Goal: Task Accomplishment & Management: Complete application form

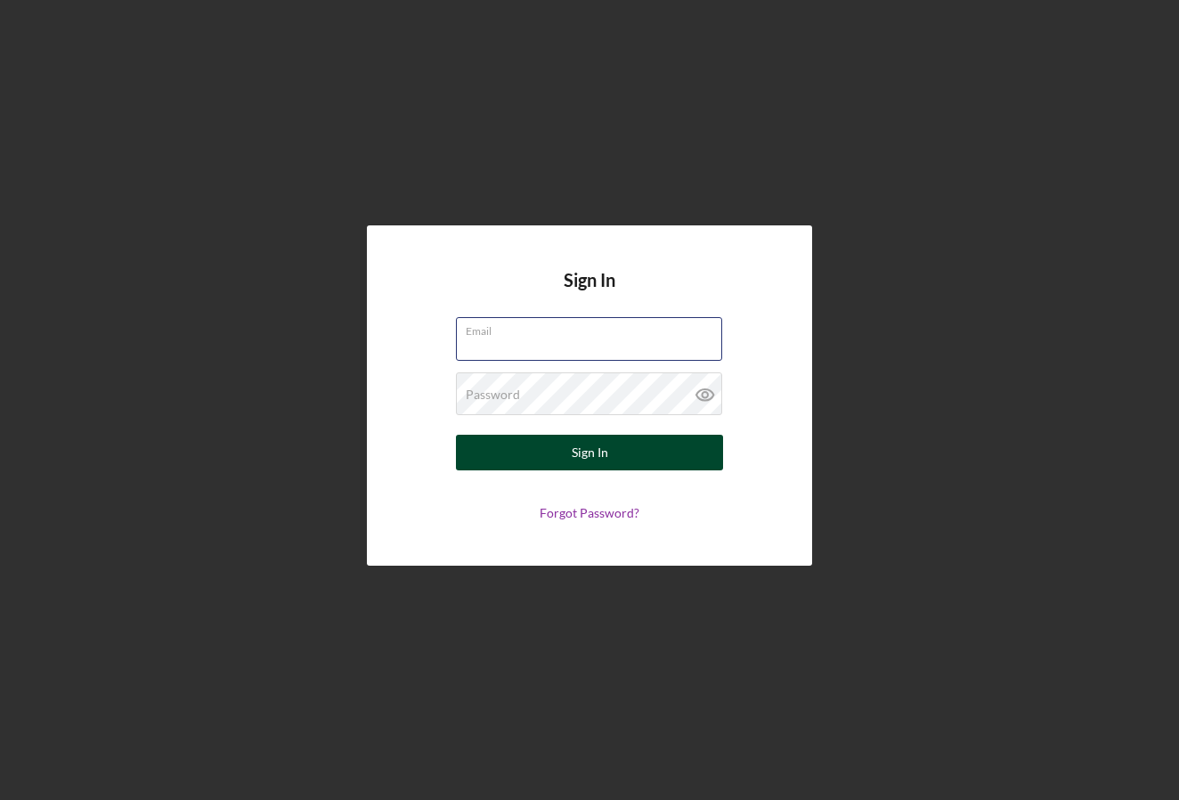
type input "[EMAIL_ADDRESS][DOMAIN_NAME]"
click at [604, 465] on div "Sign In" at bounding box center [590, 453] width 37 height 36
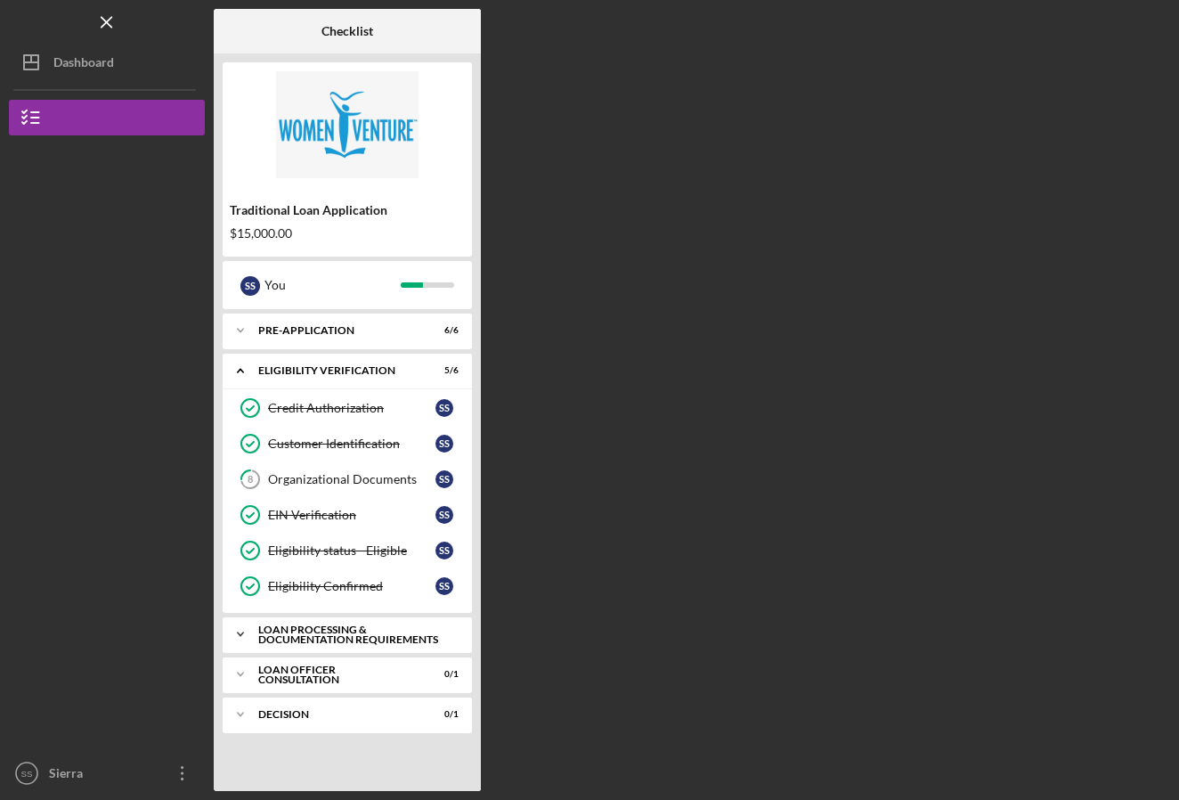
click at [359, 634] on div "Loan Processing & Documentation Requirements" at bounding box center [353, 634] width 191 height 20
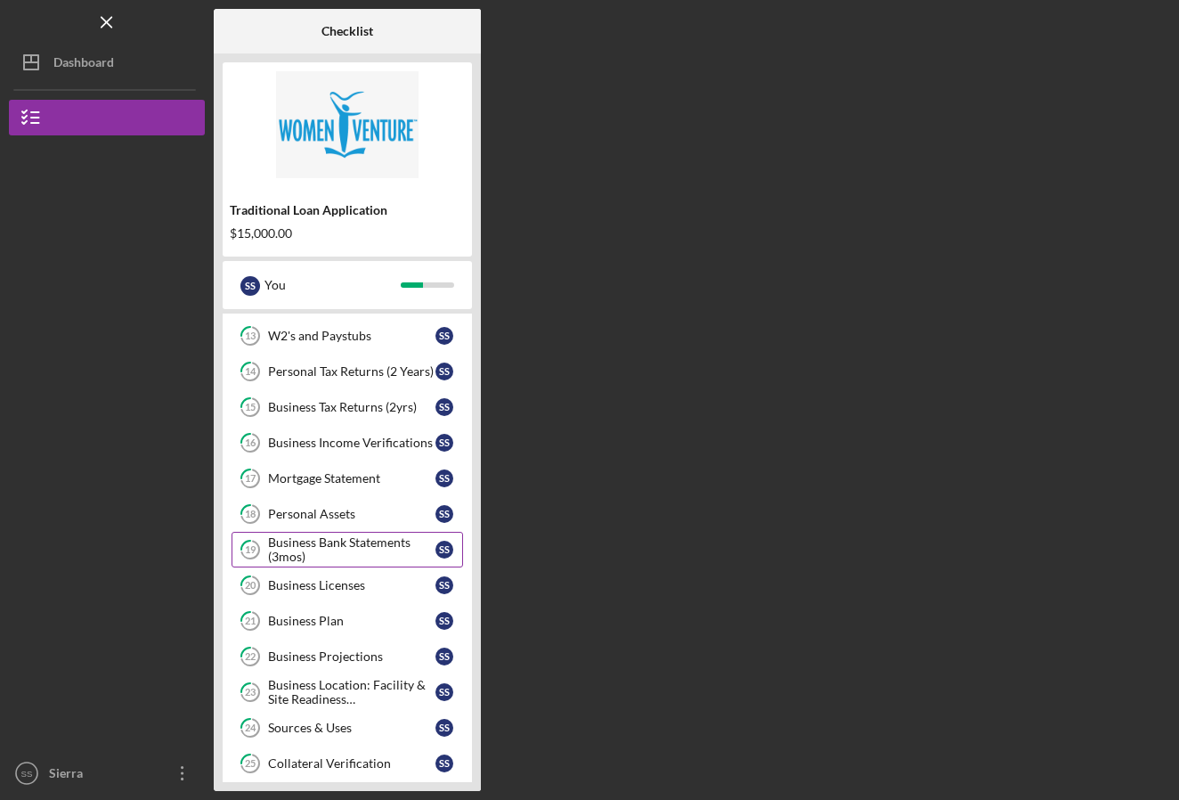
scroll to position [409, 0]
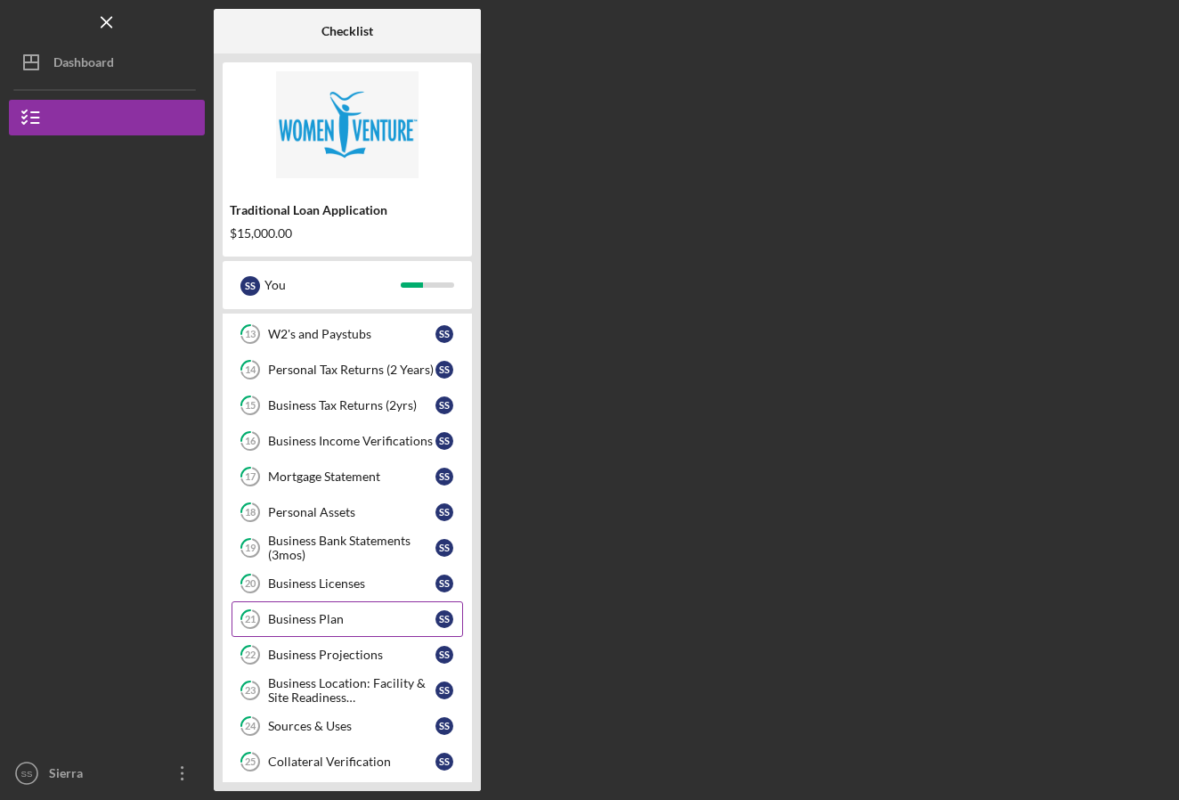
click at [331, 615] on div "Business Plan" at bounding box center [351, 619] width 167 height 14
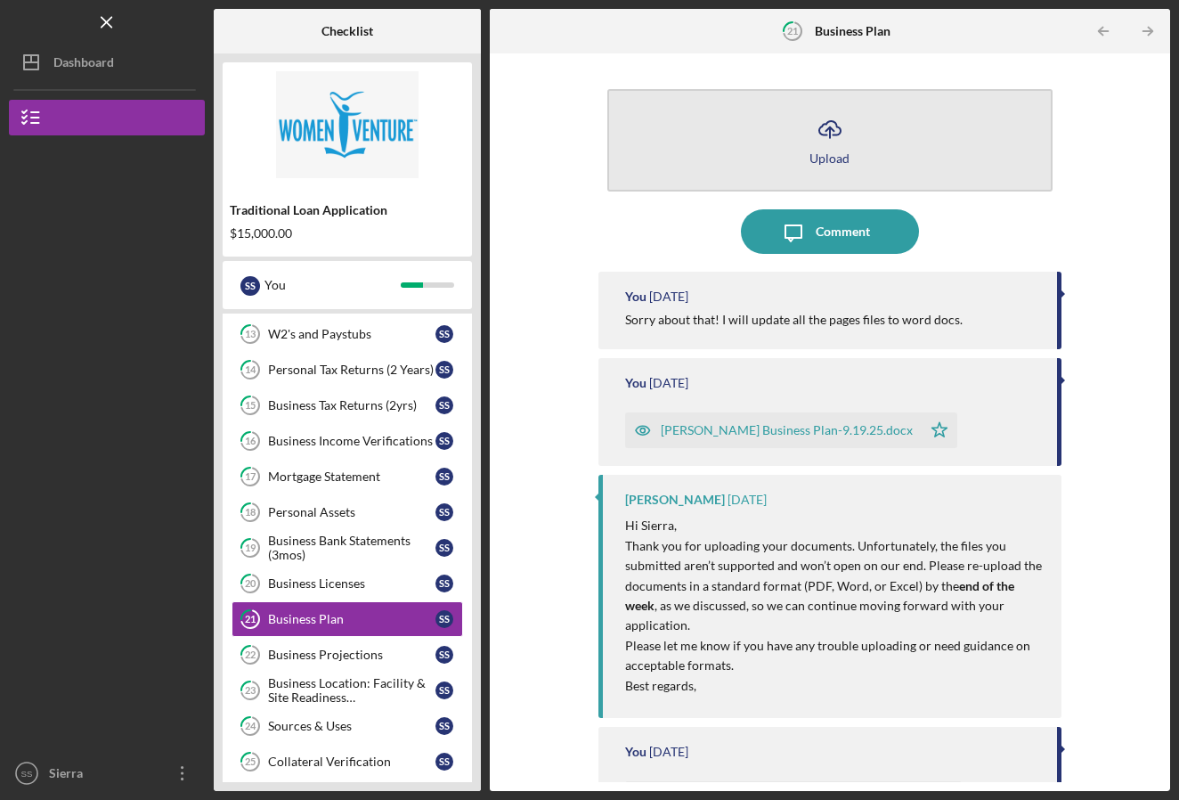
click at [833, 149] on icon "Icon/Upload" at bounding box center [830, 129] width 45 height 45
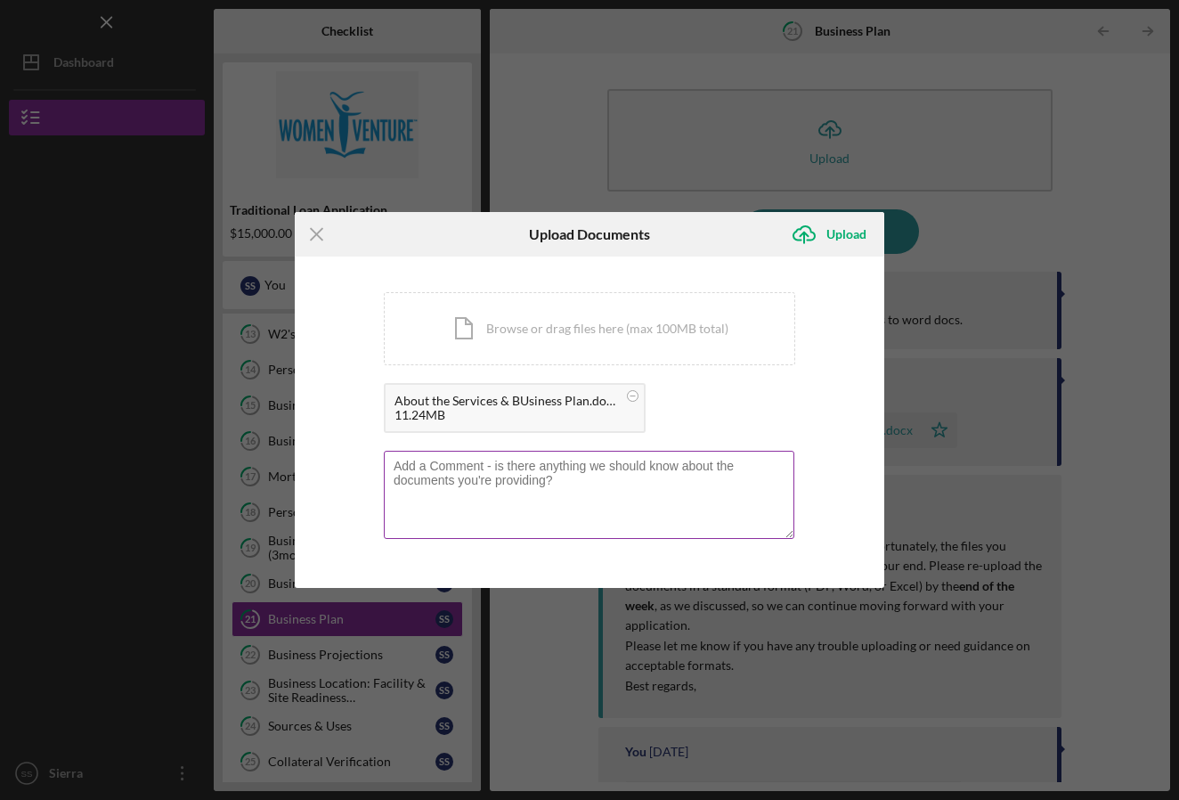
click at [669, 475] on textarea at bounding box center [589, 494] width 411 height 87
click at [681, 467] on textarea "Please see this for clarifying some of our operations and expectations." at bounding box center [589, 494] width 411 height 87
click at [720, 479] on textarea "Please see this for clarifying some of our operations, services, history and ex…" at bounding box center [589, 494] width 411 height 87
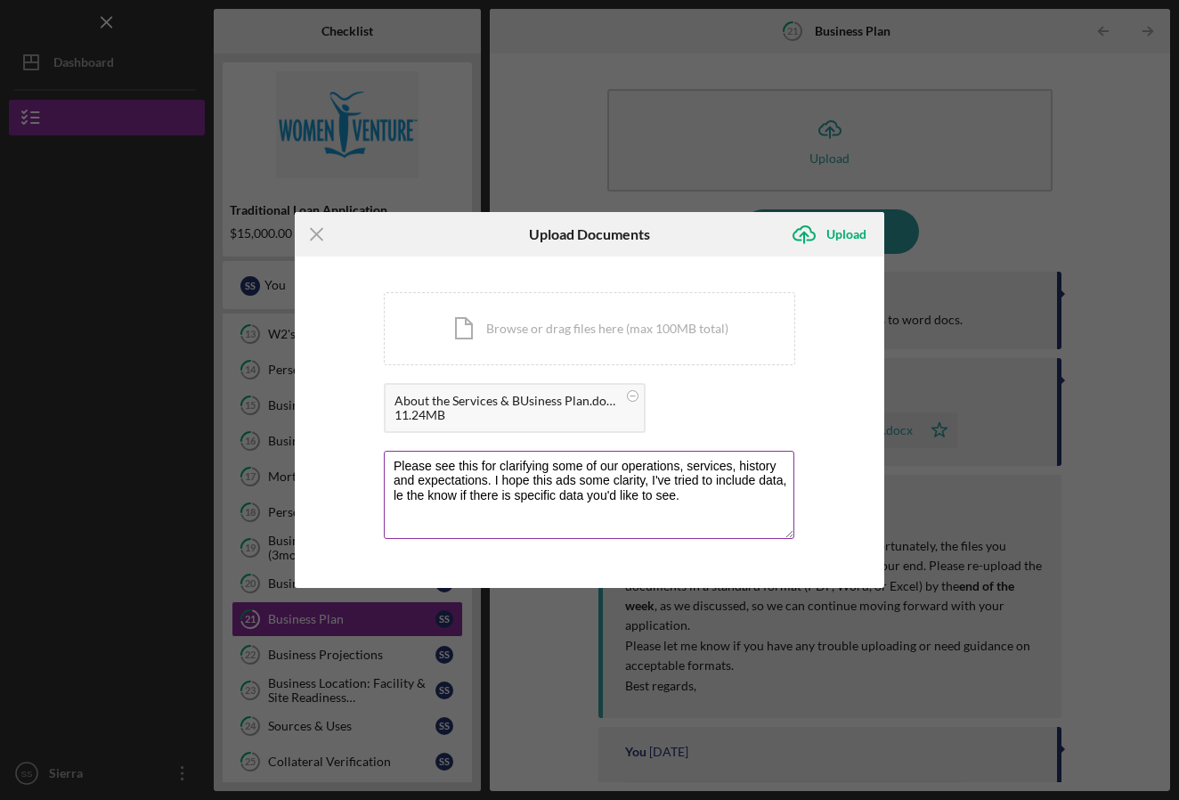
drag, startPoint x: 403, startPoint y: 495, endPoint x: 394, endPoint y: 493, distance: 10.0
click at [394, 494] on textarea "Please see this for clarifying some of our operations, services, history and ex…" at bounding box center [589, 494] width 411 height 87
click at [734, 510] on textarea "Please see this for clarifying some of our operations, services, history and ex…" at bounding box center [589, 494] width 411 height 87
click at [395, 244] on div "Icon/Menu Close" at bounding box center [393, 234] width 197 height 45
click at [633, 396] on rect at bounding box center [633, 395] width 5 height 1
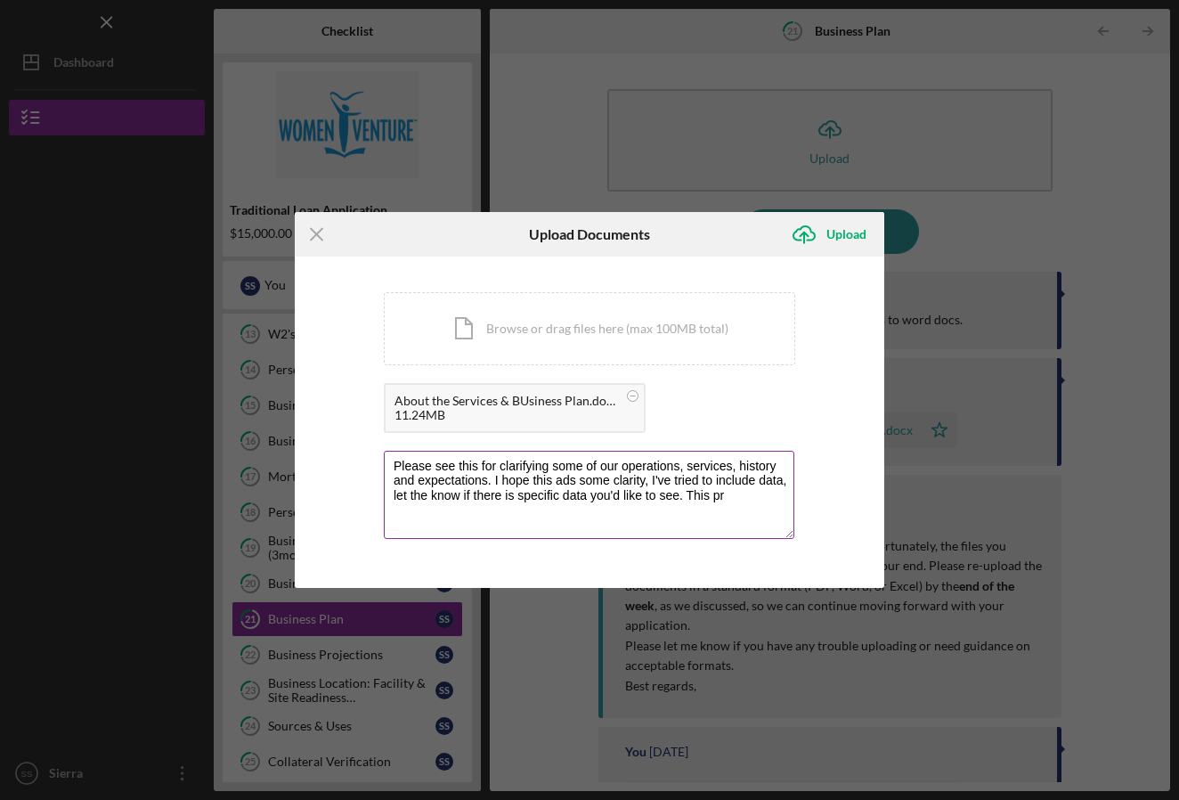
click at [738, 498] on textarea "Please see this for clarifying some of our operations, services, history and ex…" at bounding box center [589, 494] width 411 height 87
drag, startPoint x: 628, startPoint y: 511, endPoint x: 603, endPoint y: 509, distance: 25.0
click at [603, 509] on textarea "Please see this for clarifying some of our operations, services, history and ex…" at bounding box center [589, 494] width 411 height 87
click at [712, 516] on textarea "Please see this for clarifying some of our operations, services, history and ex…" at bounding box center [589, 494] width 411 height 87
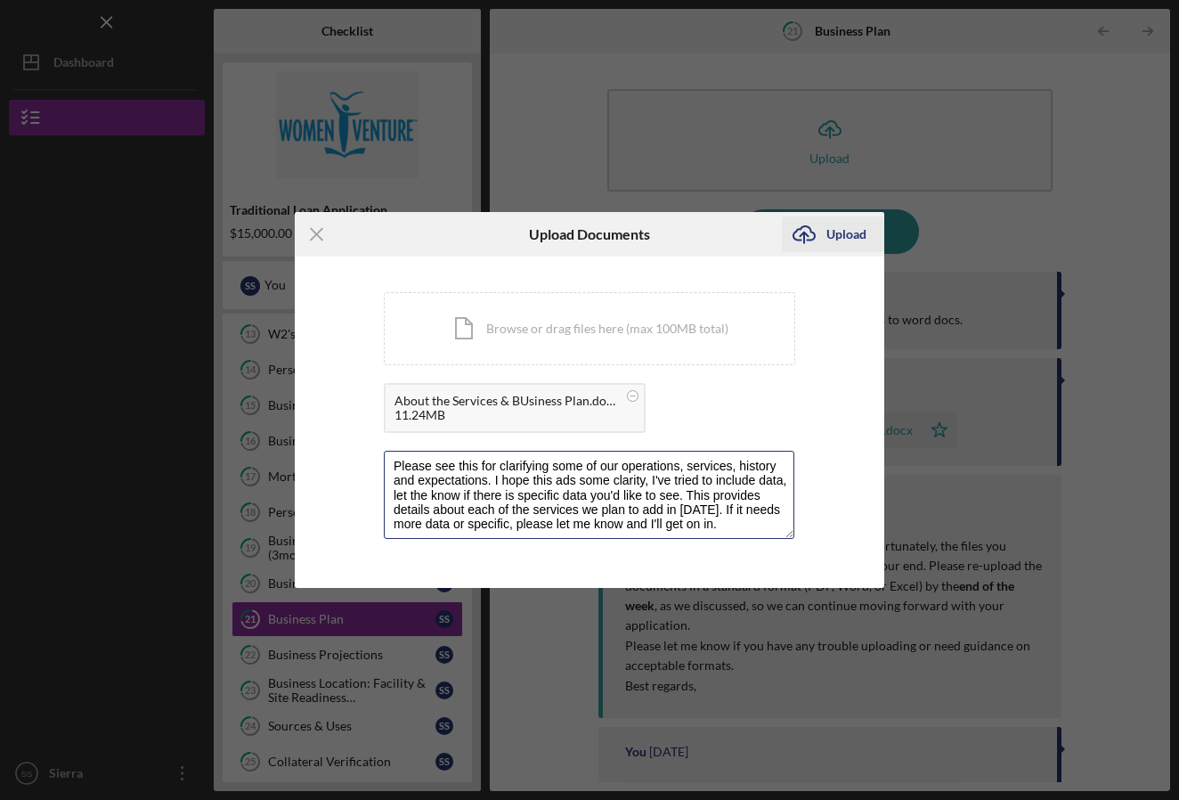
type textarea "Please see this for clarifying some of our operations, services, history and ex…"
click at [849, 236] on div "Upload" at bounding box center [846, 234] width 40 height 36
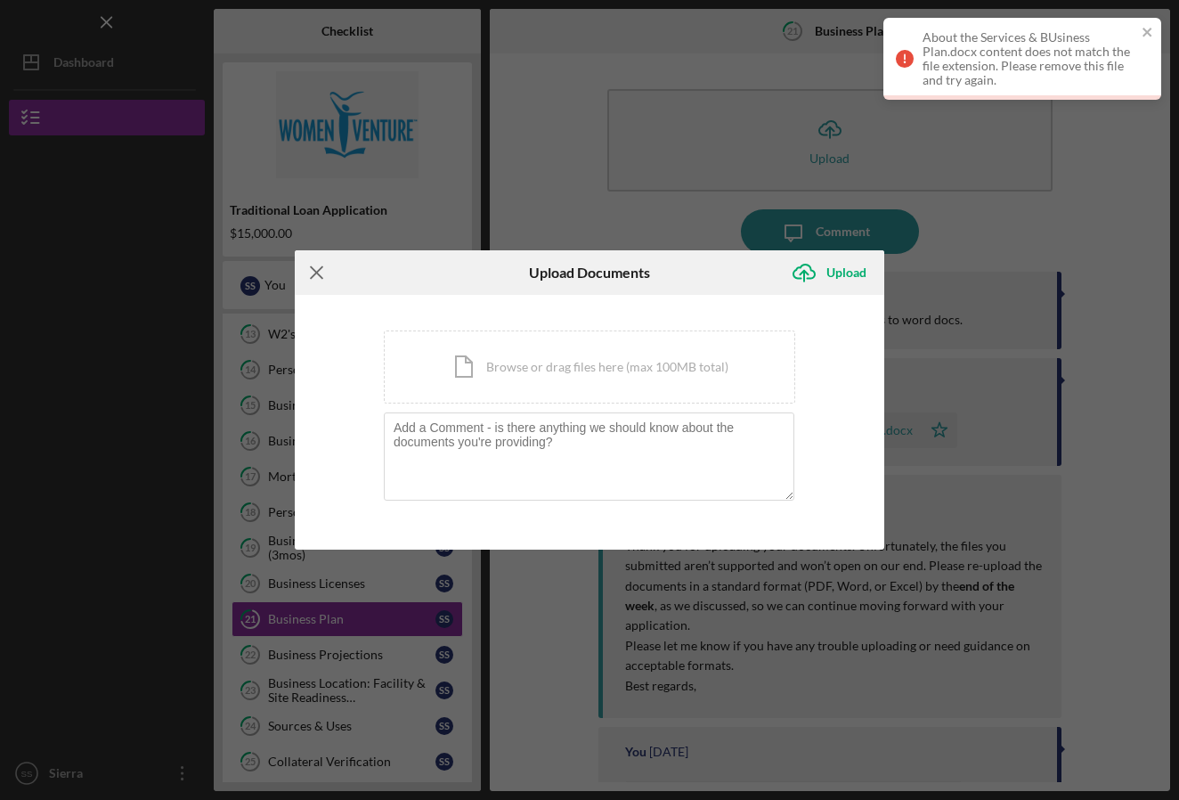
click at [315, 270] on icon "Icon/Menu Close" at bounding box center [317, 272] width 45 height 45
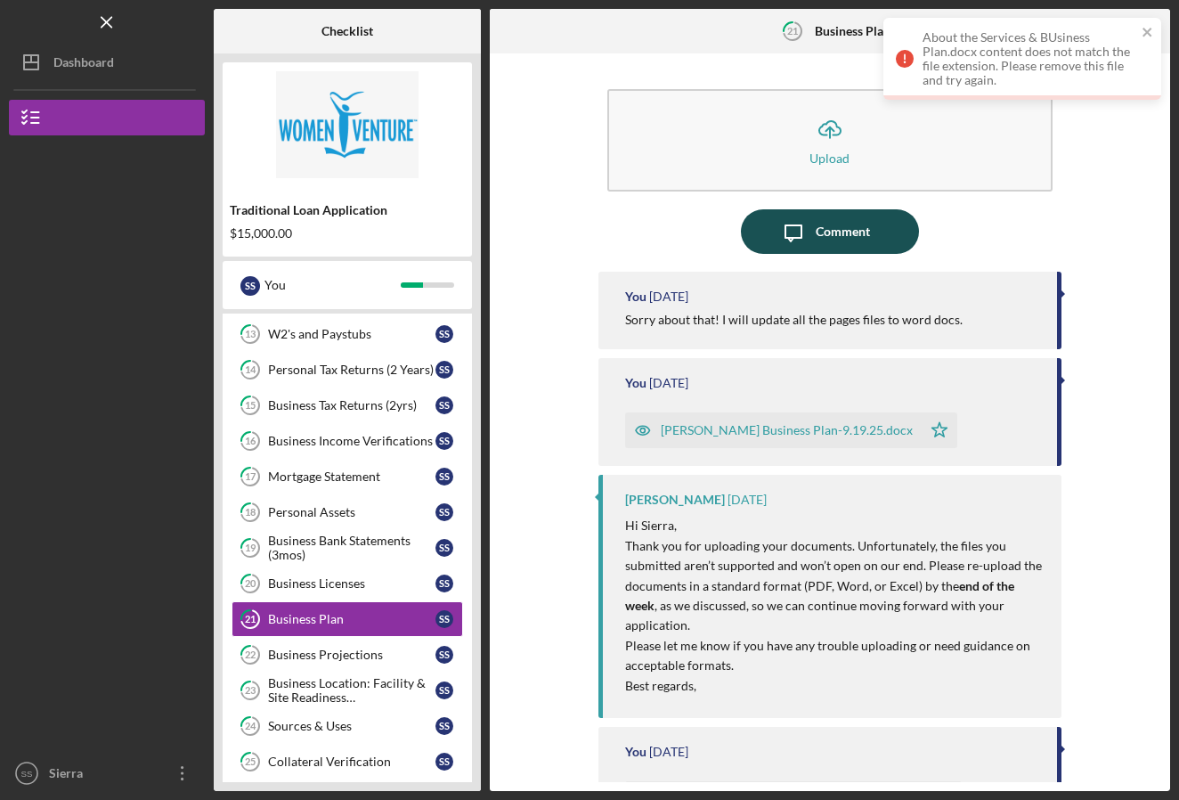
click at [818, 241] on div "Comment" at bounding box center [843, 231] width 54 height 45
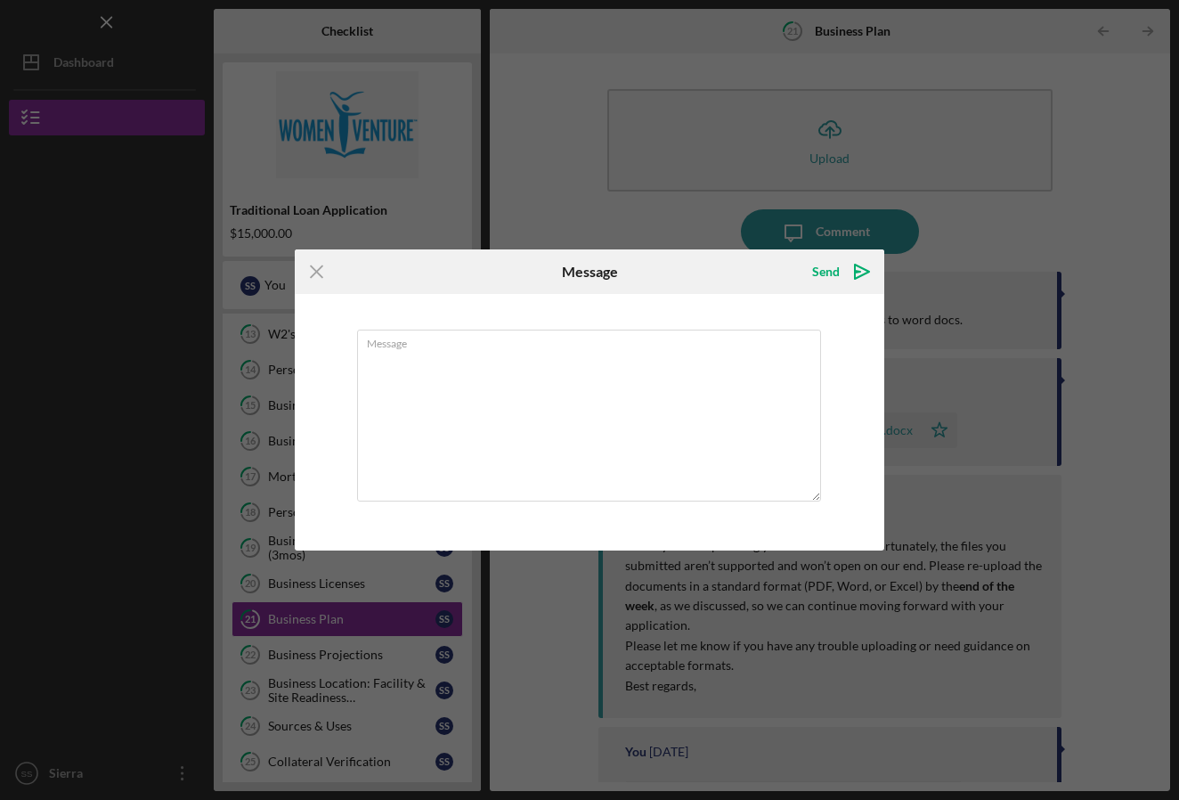
type textarea "/Users/sierrasager/Desktop/Opaline/loan/Newest Files/UPLOADED/About the Service…"
click at [608, 423] on textarea "/Users/sierrasager/Desktop/Opaline/loan/Newest Files/UPLOADED/About the Service…" at bounding box center [589, 416] width 464 height 172
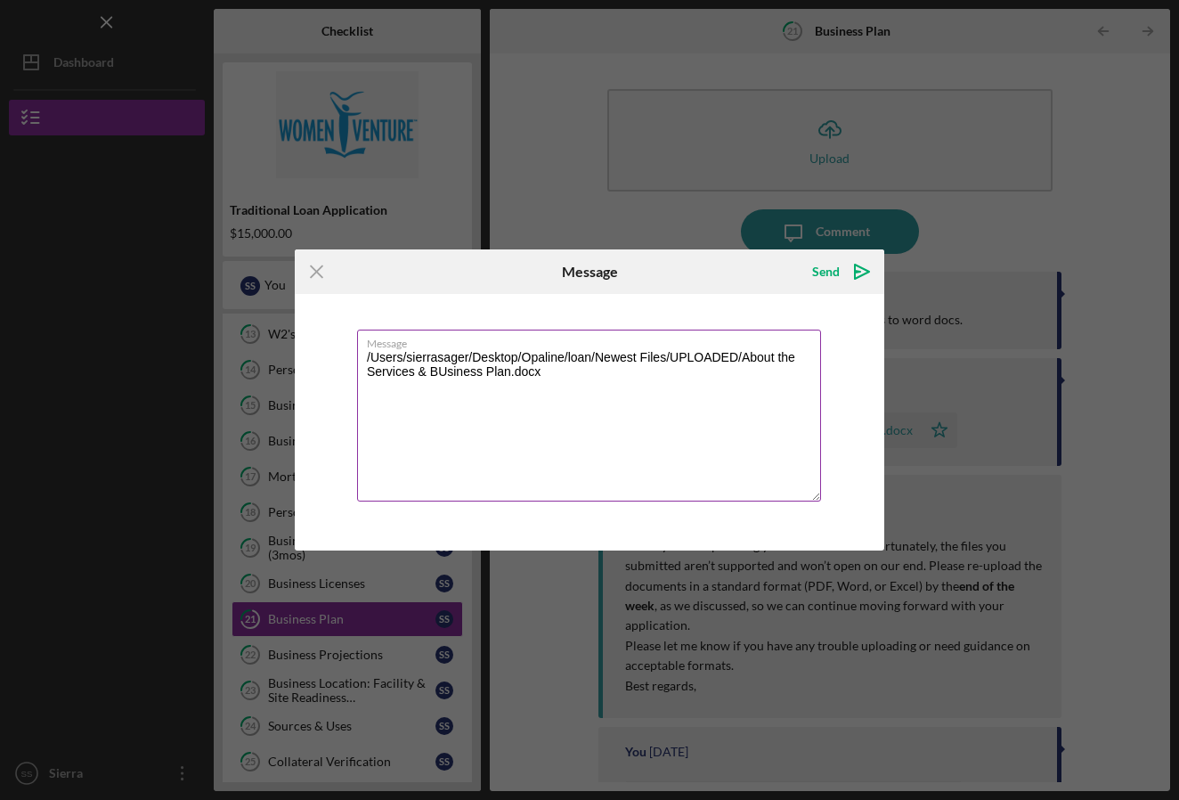
click at [570, 377] on textarea "/Users/sierrasager/Desktop/Opaline/loan/Newest Files/UPLOADED/About the Service…" at bounding box center [589, 416] width 464 height 172
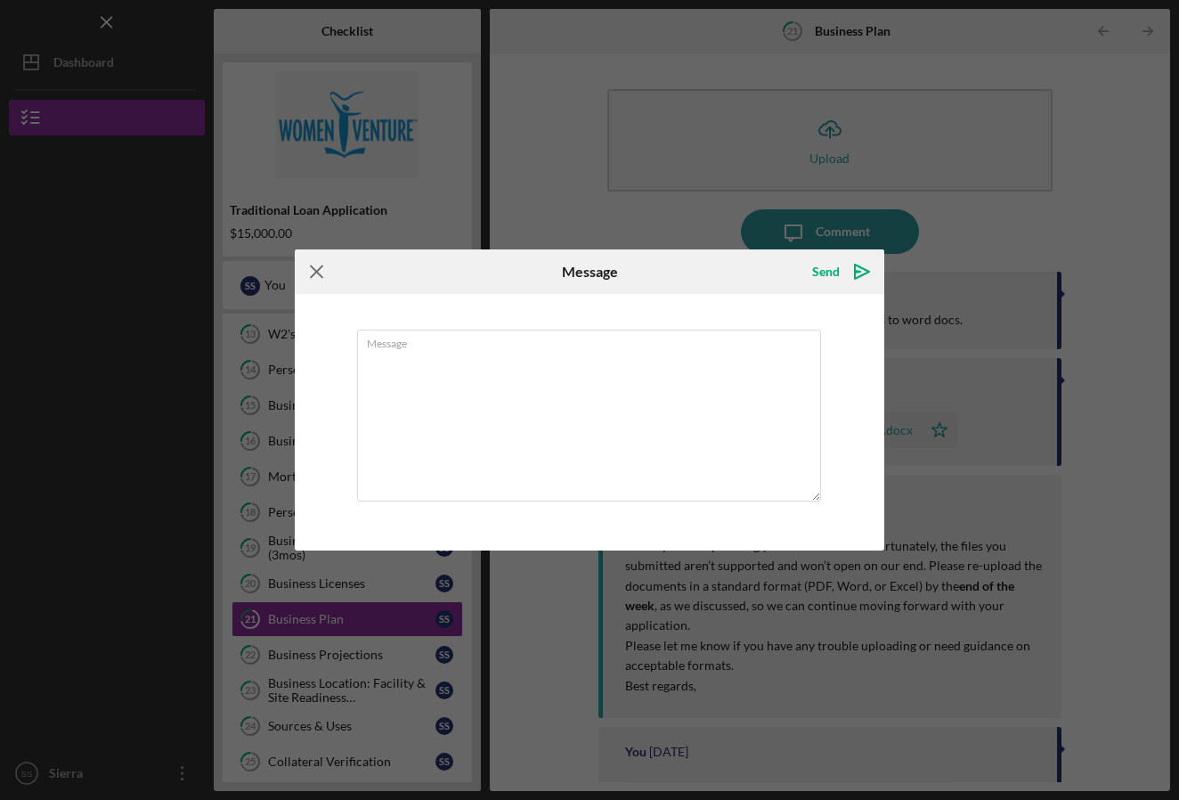
click at [312, 267] on icon "Icon/Menu Close" at bounding box center [317, 271] width 45 height 45
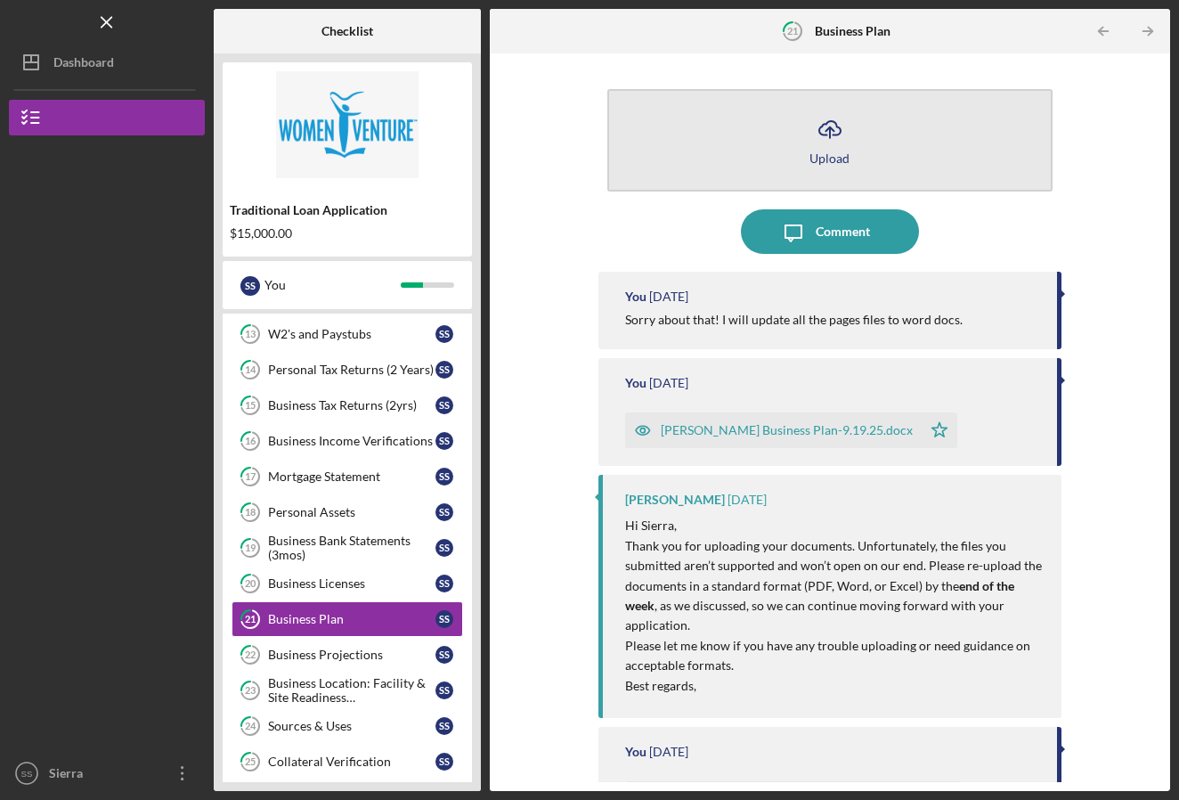
click at [825, 127] on icon "Icon/Upload" at bounding box center [830, 129] width 45 height 45
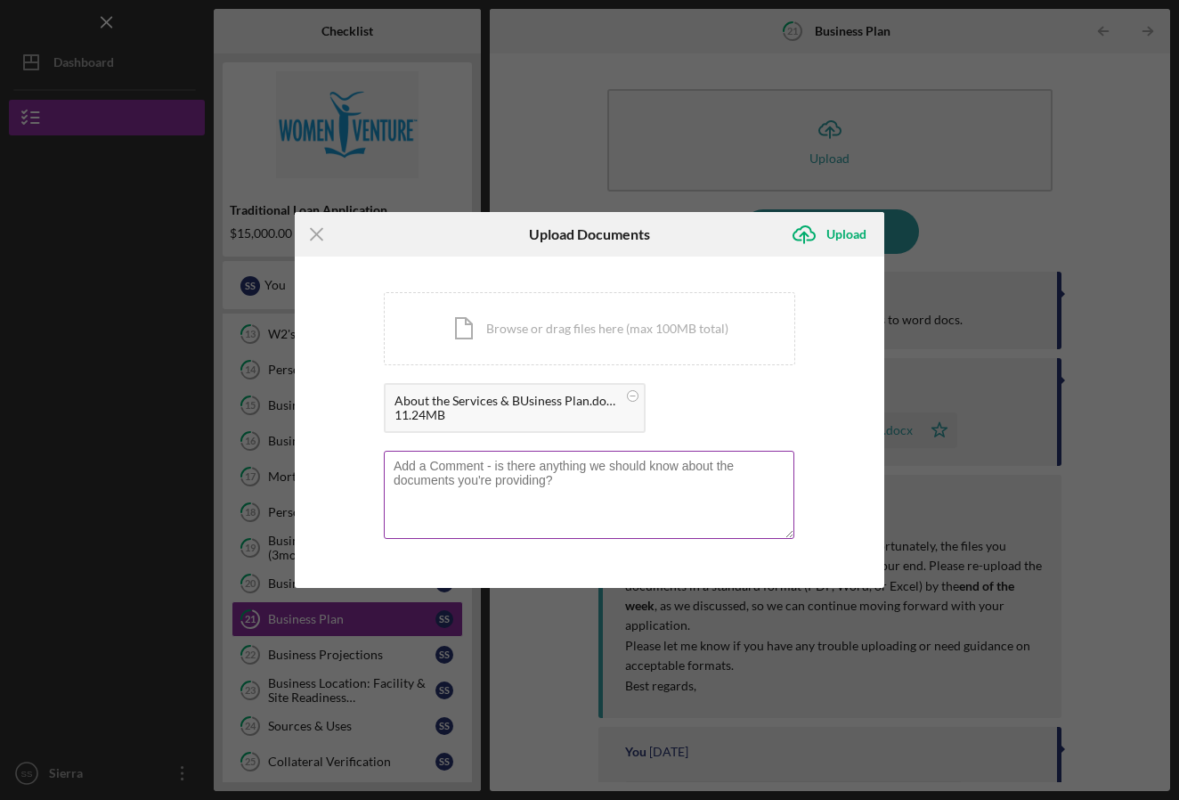
click at [641, 492] on textarea at bounding box center [589, 494] width 411 height 87
type textarea "P"
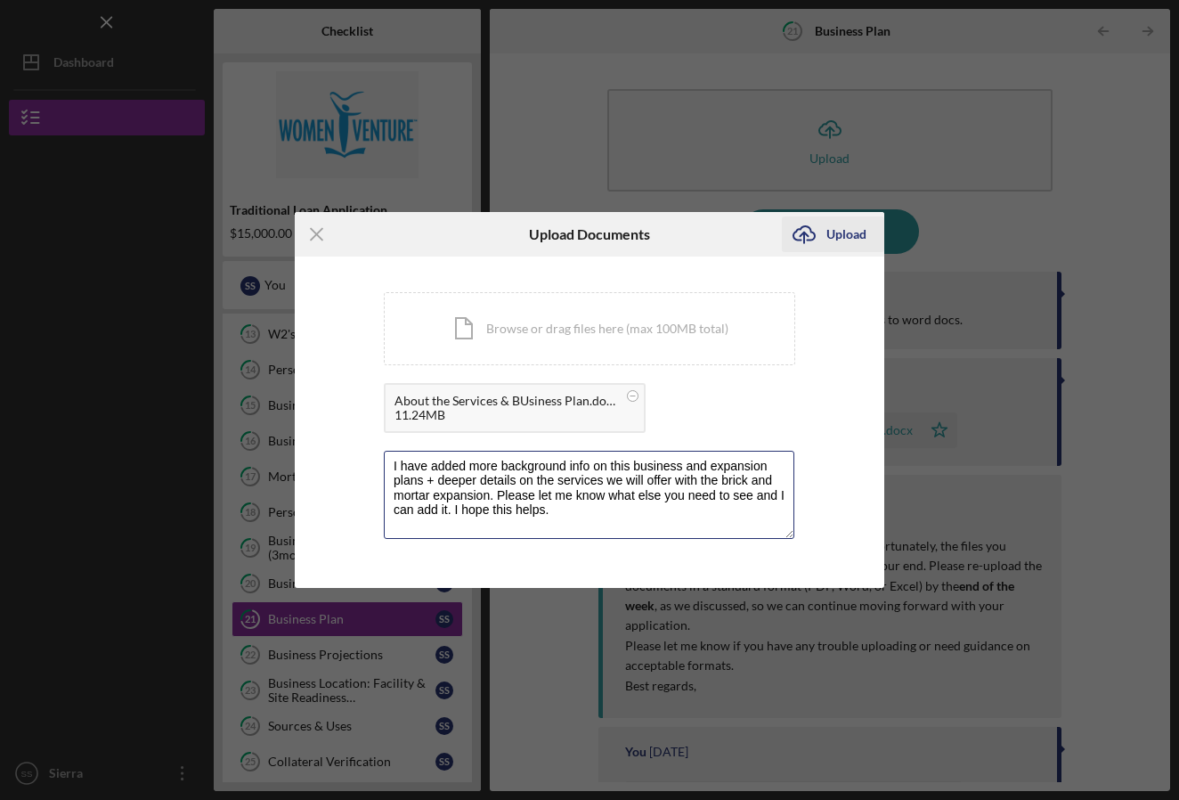
type textarea "I have added more background info on this business and expansion plans + deeper…"
click at [827, 240] on div "Upload" at bounding box center [846, 234] width 40 height 36
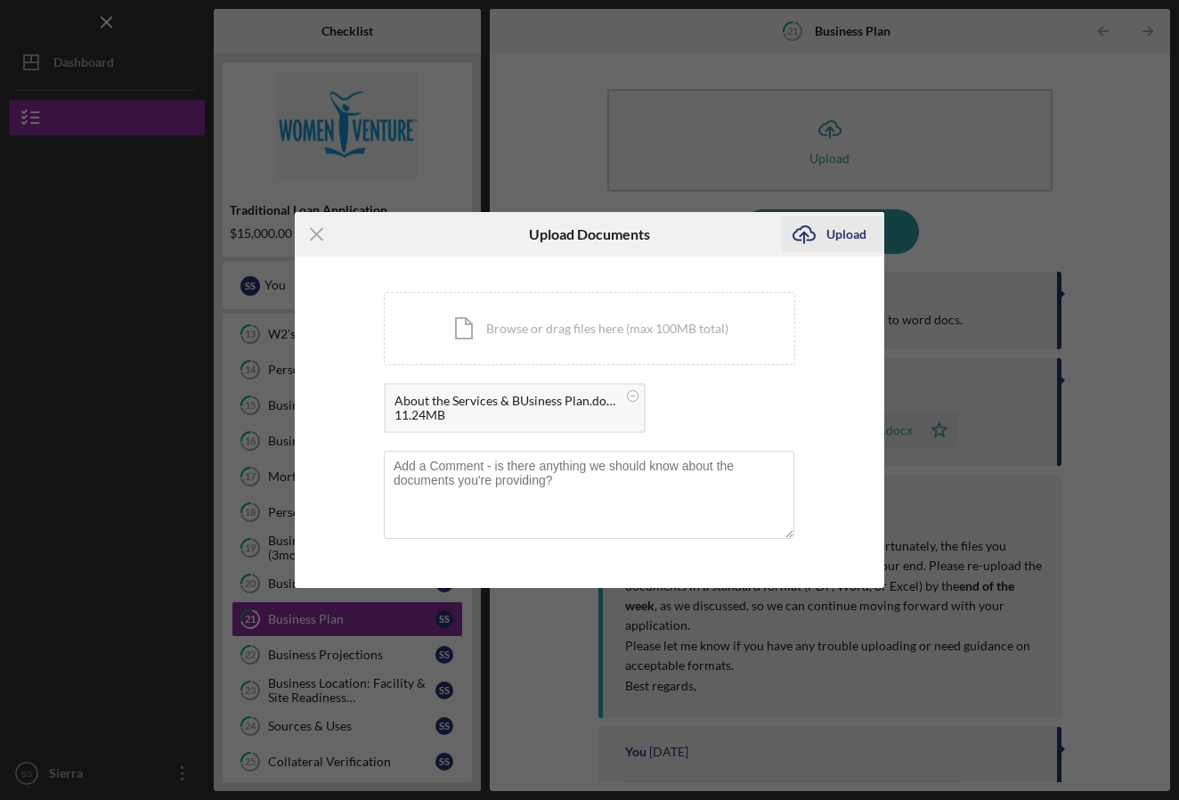
click at [845, 228] on div "Upload" at bounding box center [846, 234] width 40 height 36
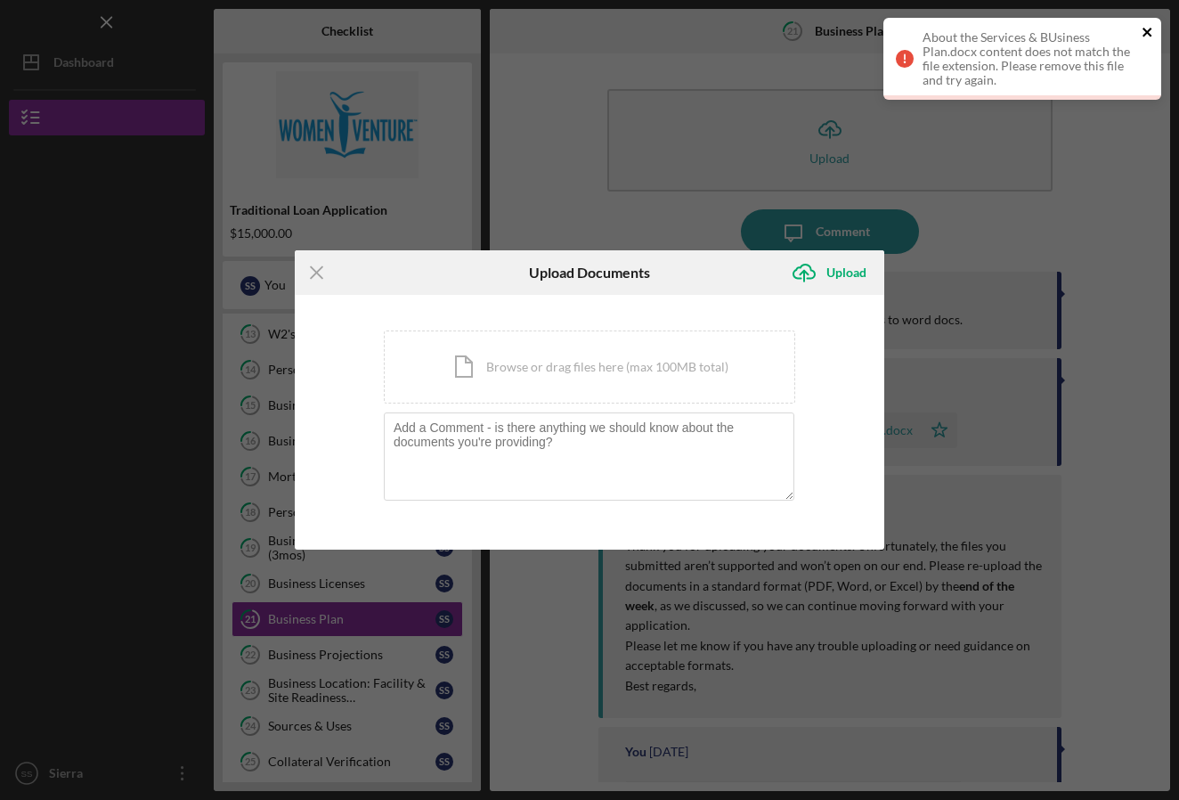
click at [1148, 29] on icon "close" at bounding box center [1148, 32] width 12 height 14
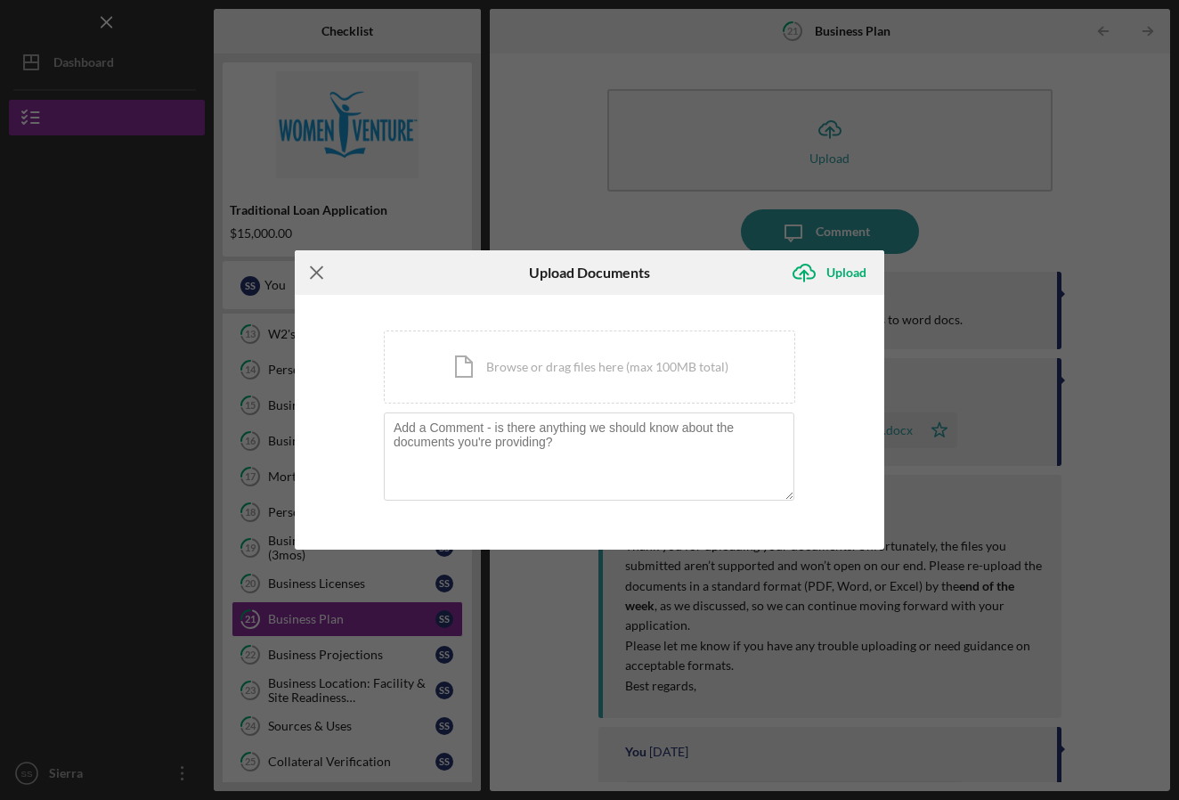
click at [314, 271] on line at bounding box center [317, 273] width 12 height 12
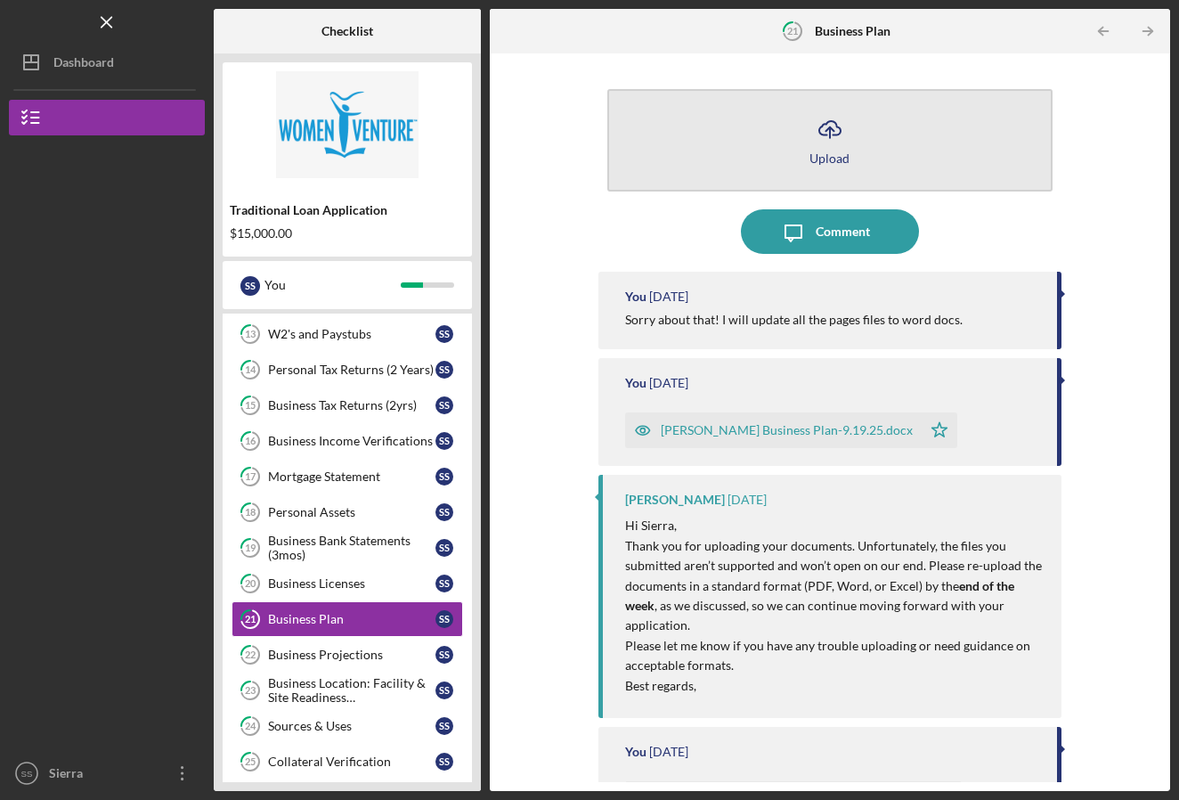
click at [830, 128] on line "button" at bounding box center [830, 132] width 0 height 11
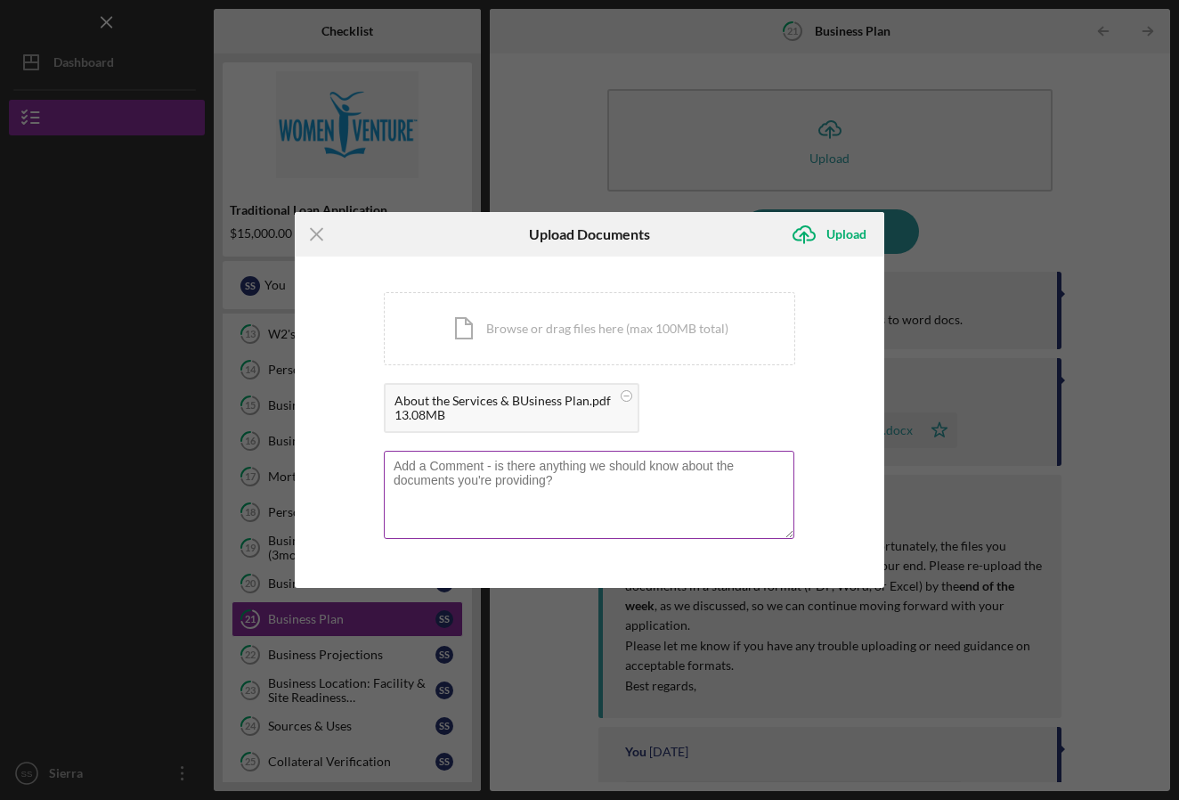
click at [587, 463] on textarea at bounding box center [589, 494] width 411 height 87
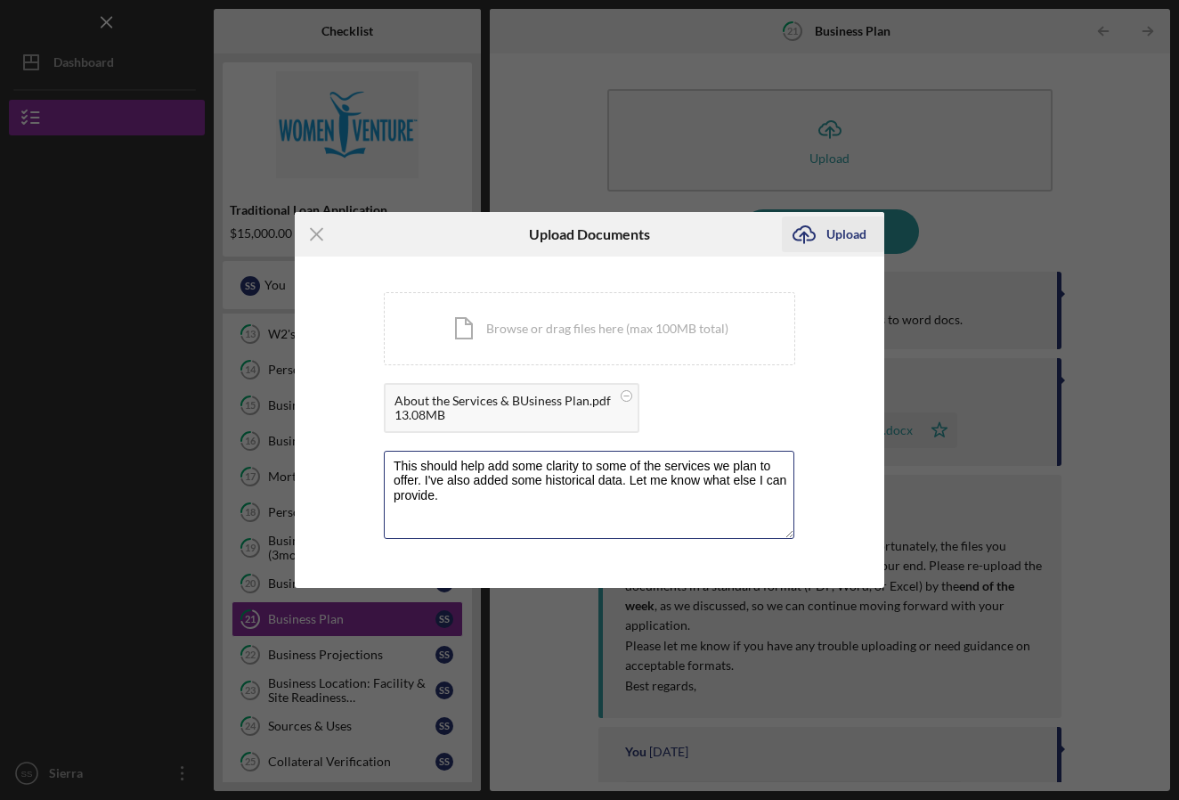
type textarea "This should help add some clarity to some of the services we plan to offer. I'v…"
click at [841, 237] on div "Upload" at bounding box center [846, 234] width 40 height 36
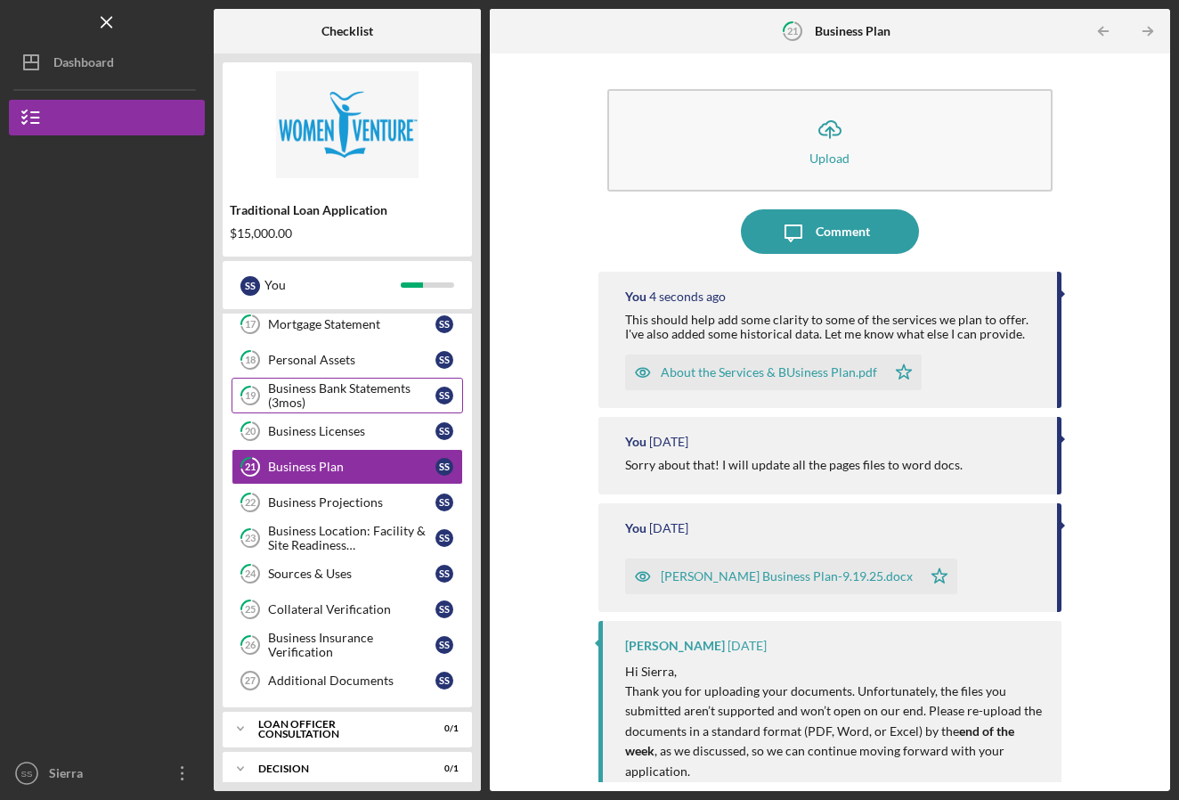
scroll to position [571, 0]
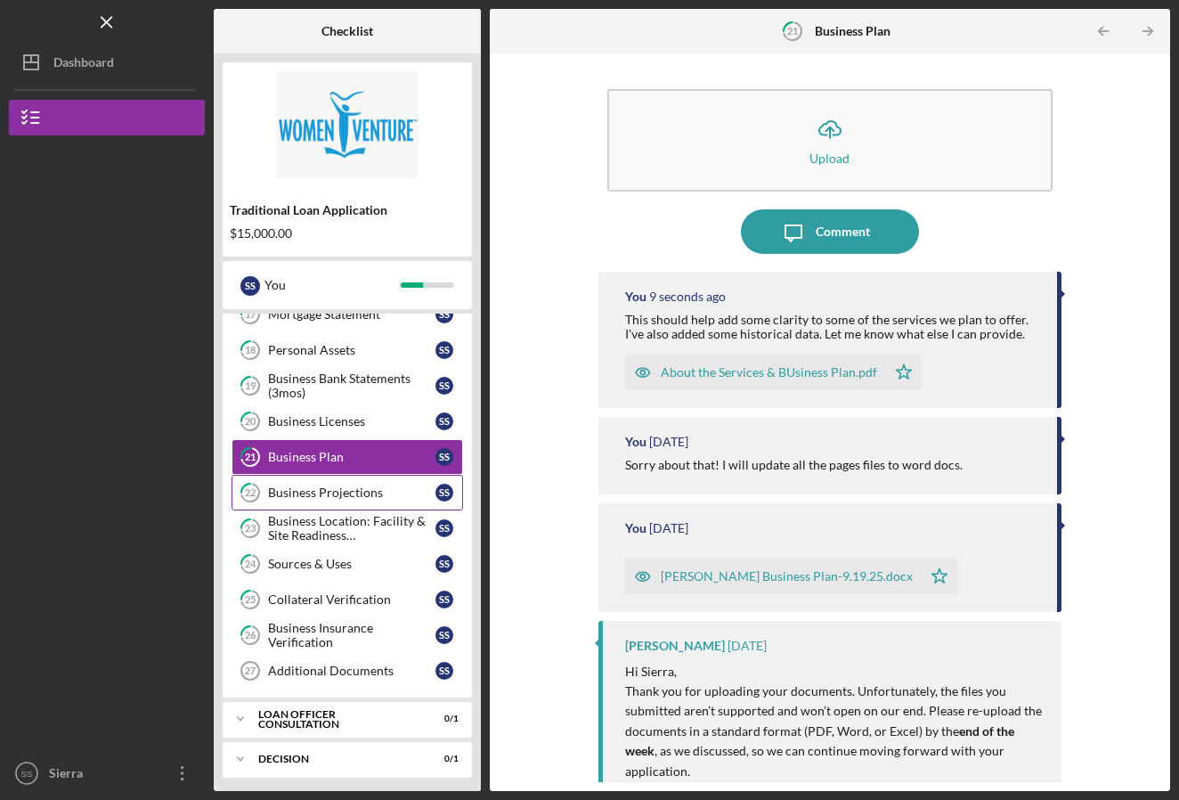
click at [333, 493] on div "Business Projections" at bounding box center [351, 492] width 167 height 14
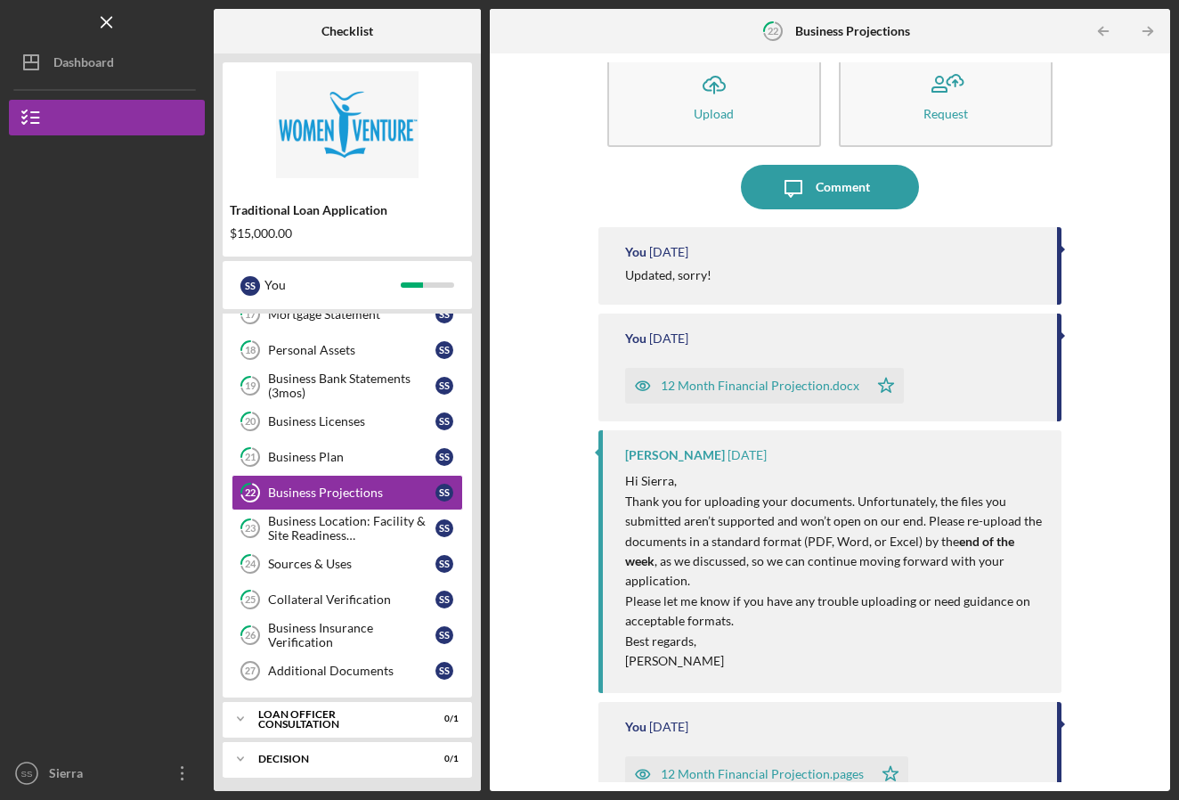
scroll to position [60, 0]
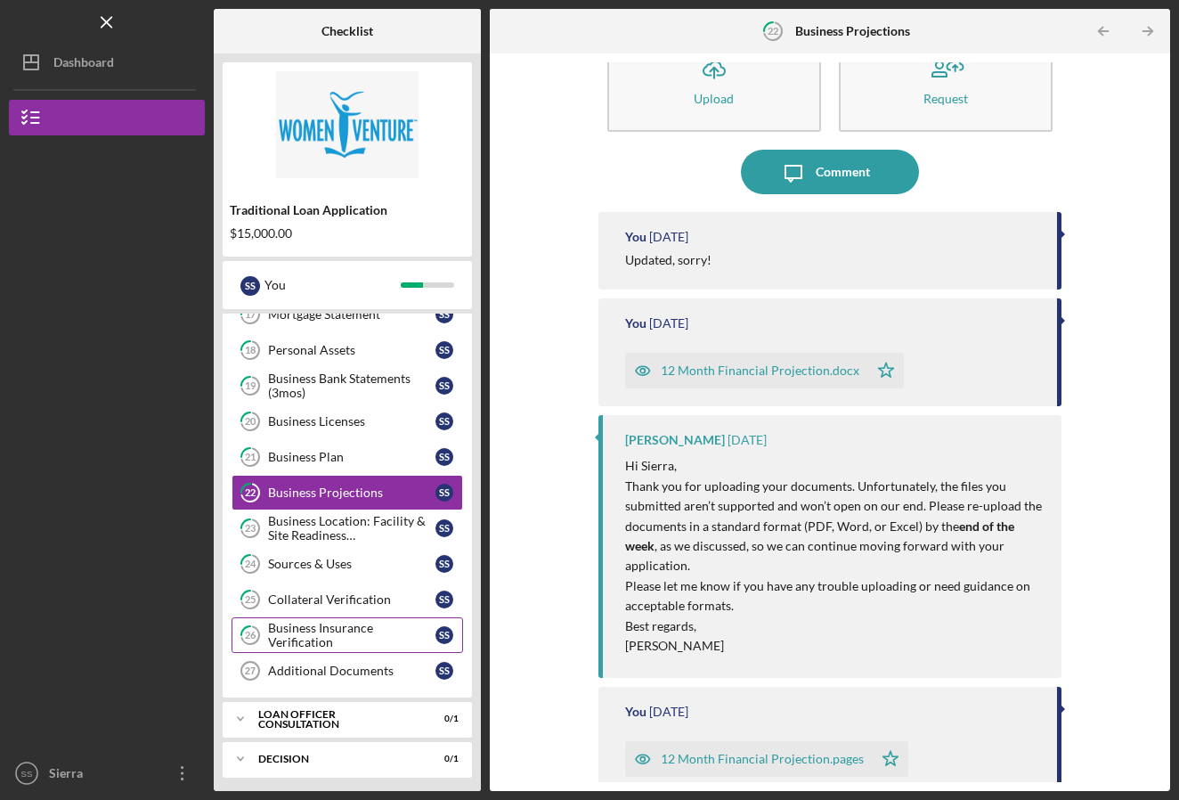
click at [321, 644] on div "Business Insurance Verification" at bounding box center [351, 635] width 167 height 28
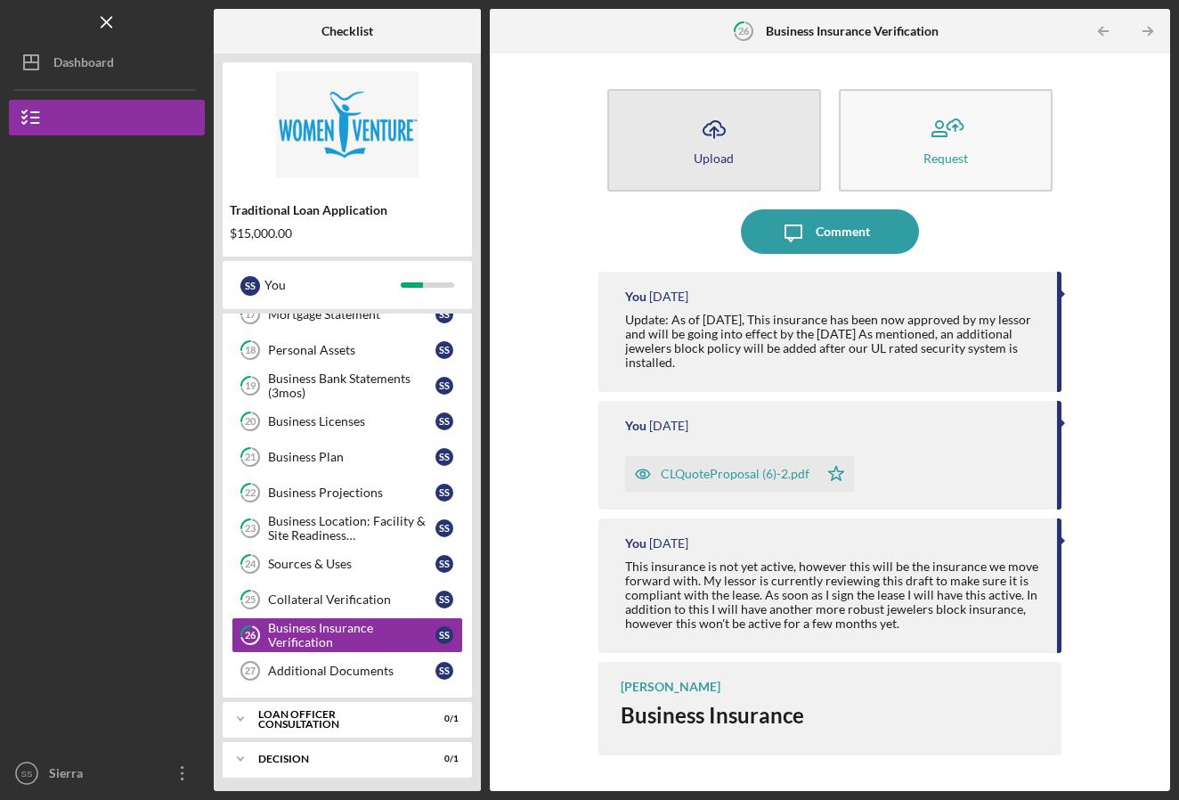
click at [729, 126] on icon "Icon/Upload" at bounding box center [714, 129] width 45 height 45
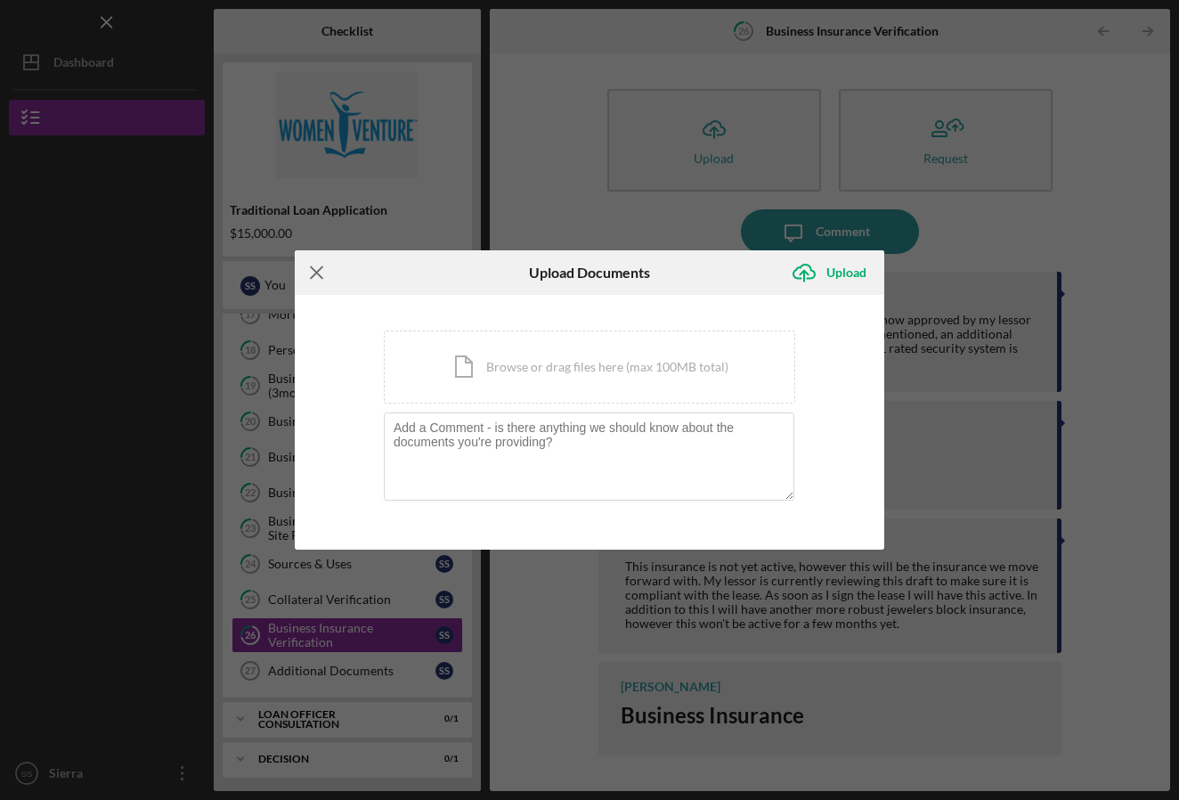
click at [310, 267] on icon "Icon/Menu Close" at bounding box center [317, 272] width 45 height 45
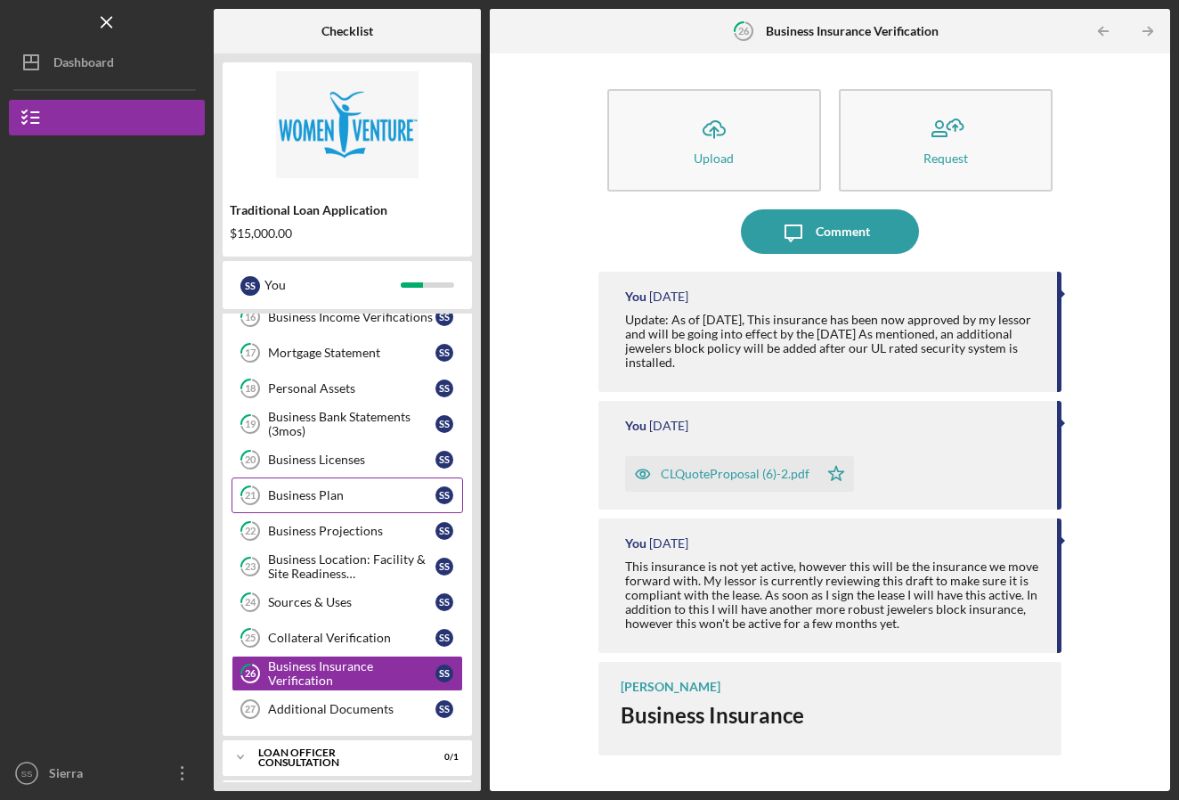
scroll to position [531, 0]
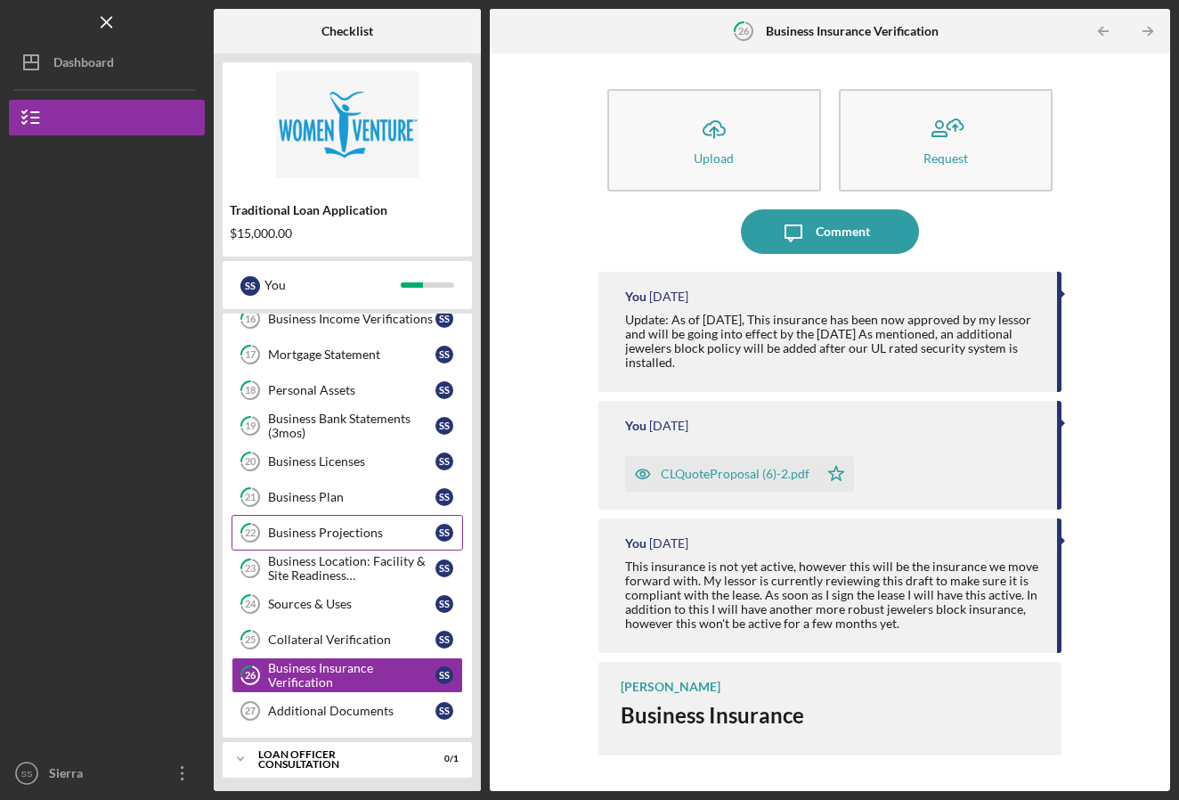
click at [309, 540] on link "22 Business Projections S S" at bounding box center [348, 533] width 232 height 36
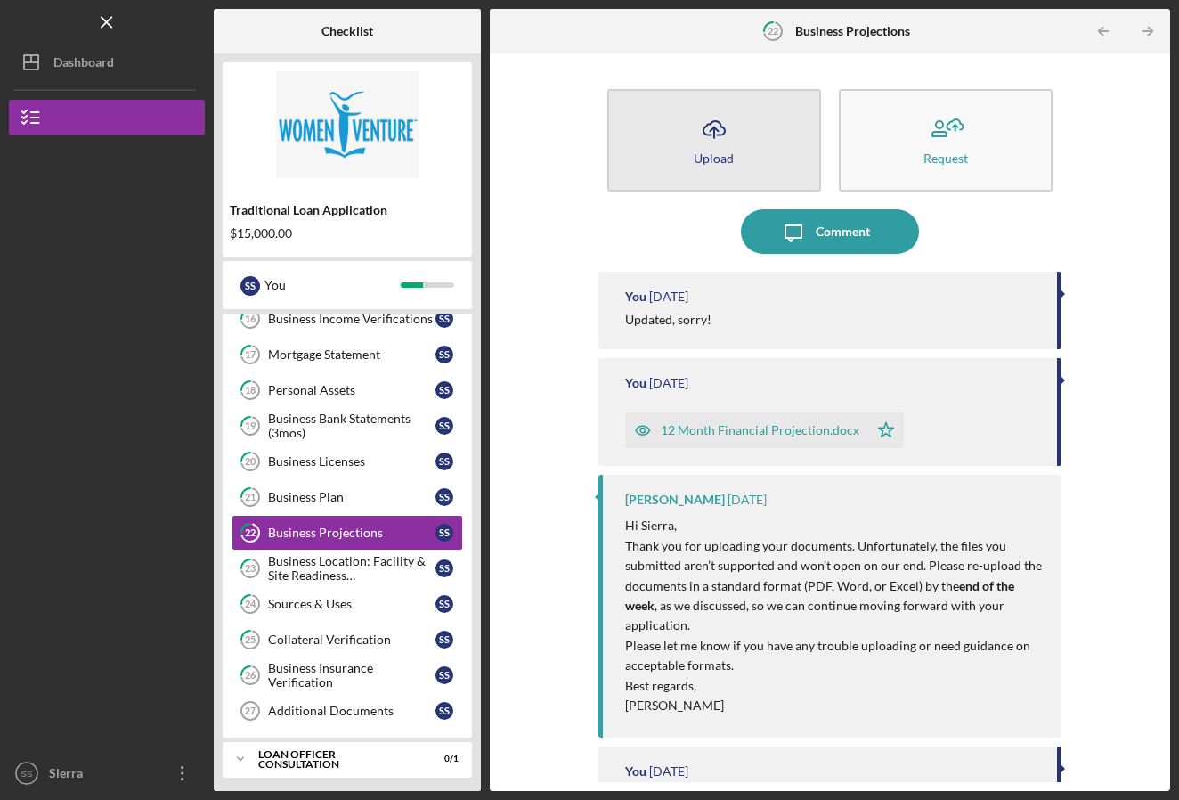
click at [713, 125] on icon "Icon/Upload" at bounding box center [714, 129] width 45 height 45
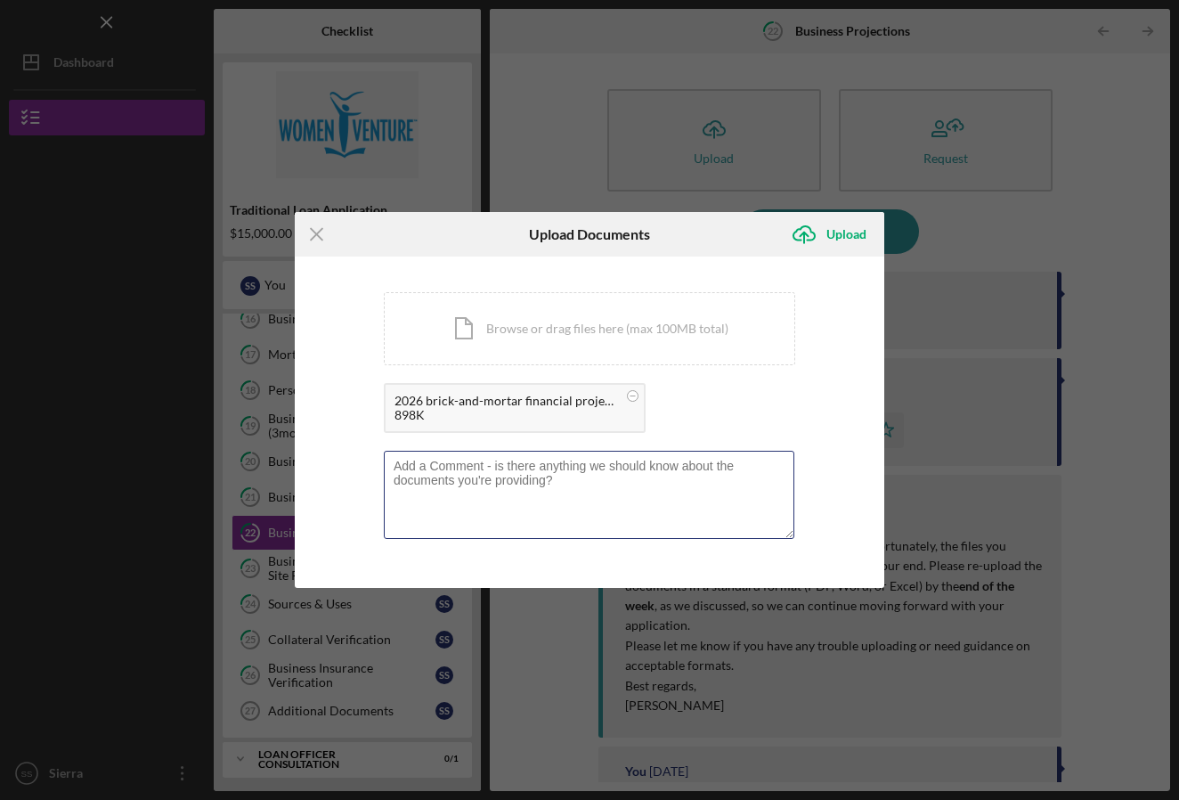
click at [560, 471] on textarea at bounding box center [589, 494] width 411 height 87
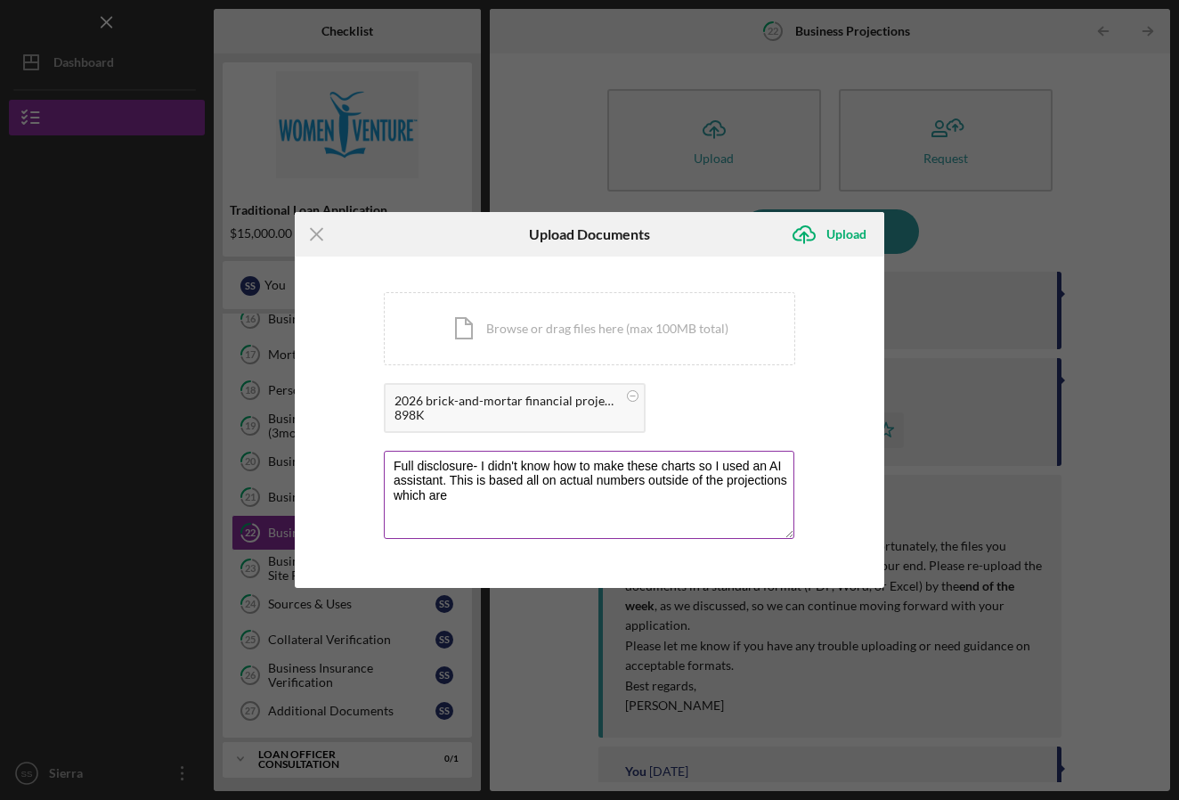
click at [532, 490] on textarea "Full disclosure- I didn't know how to make these charts so I used an AI assista…" at bounding box center [589, 494] width 411 height 87
type textarea "Full disclosure- I didn't know how to make these charts so I used an AI assista…"
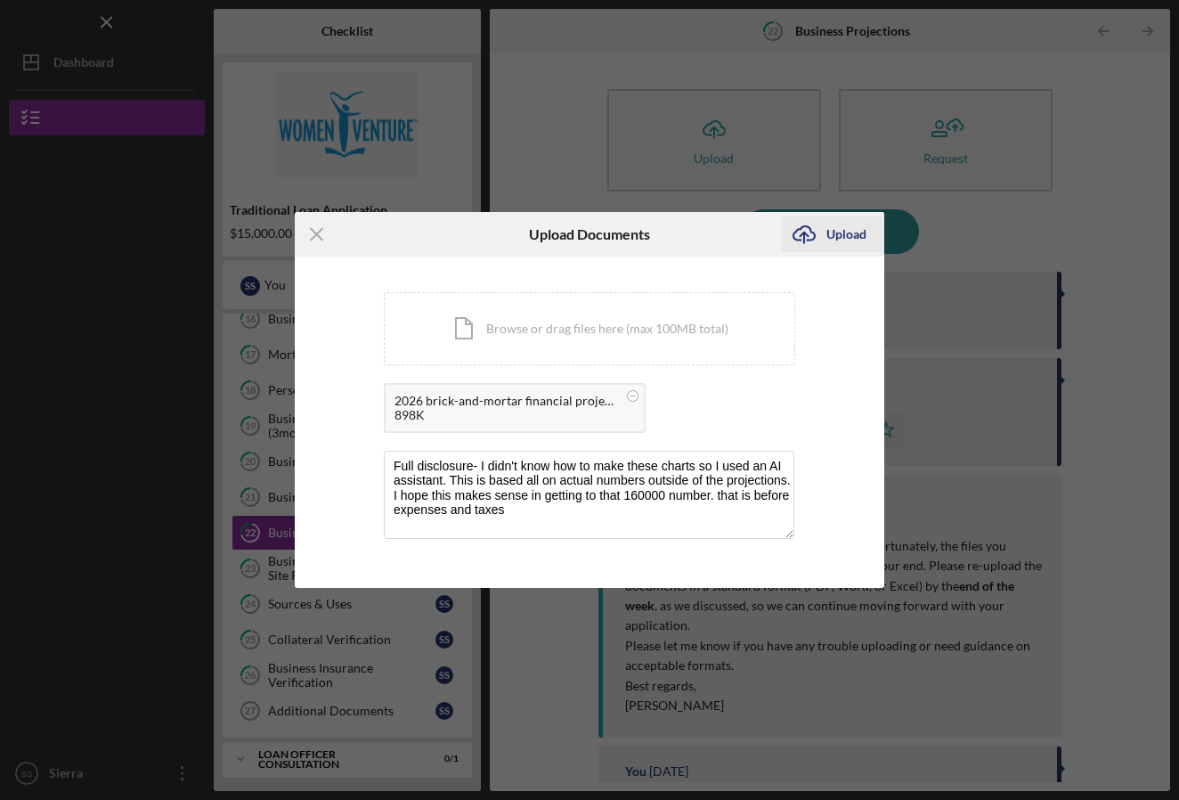
click at [853, 230] on div "Upload" at bounding box center [846, 234] width 40 height 36
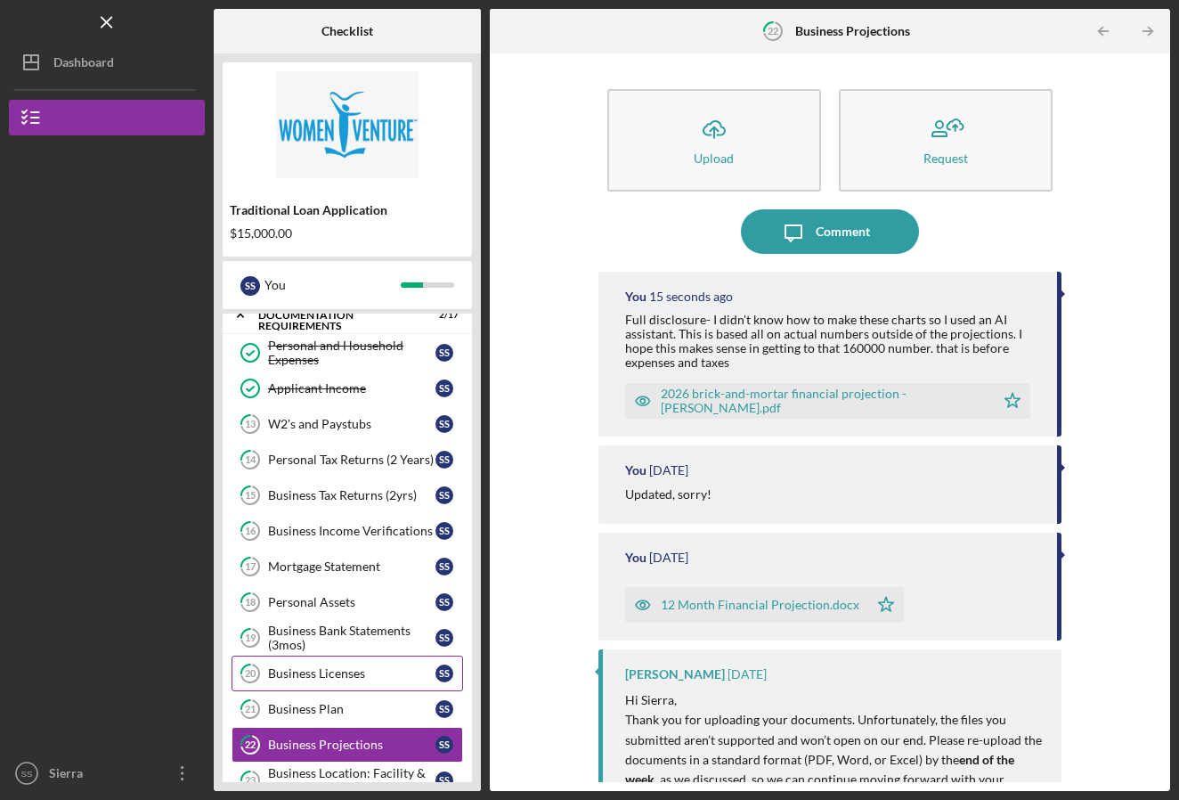
scroll to position [312, 0]
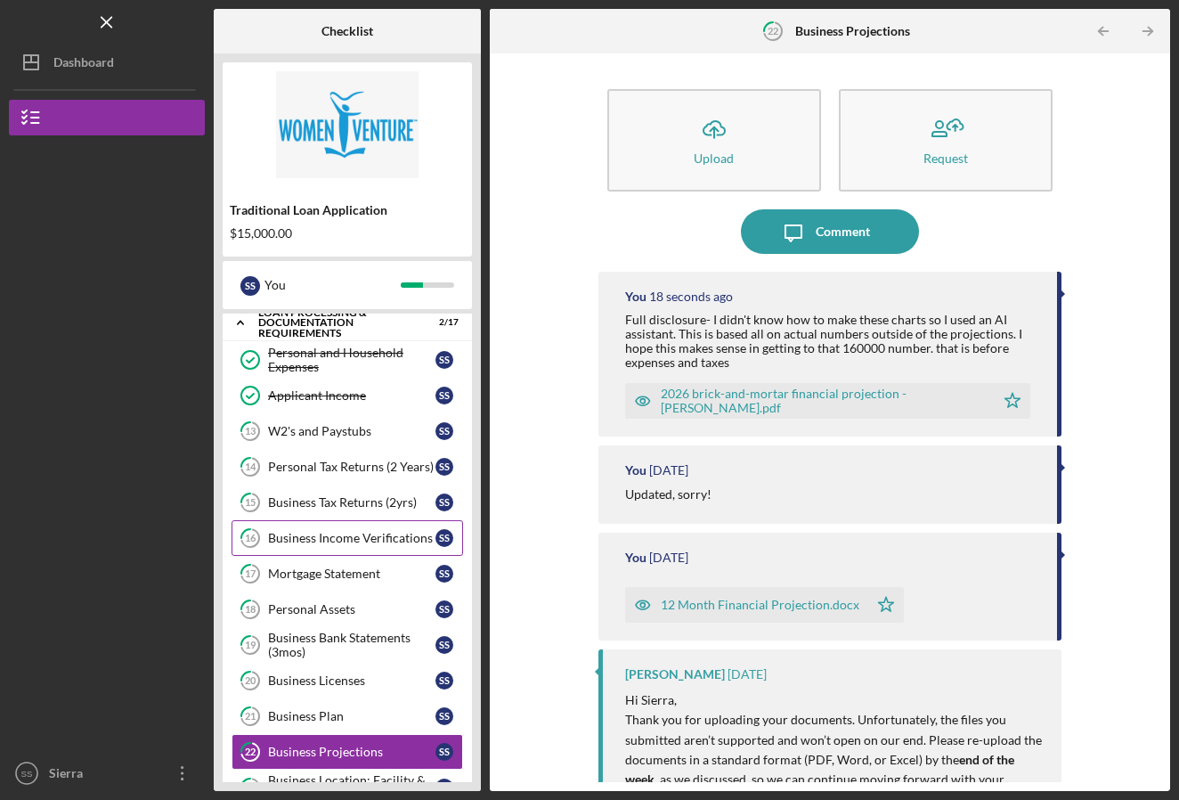
click at [315, 543] on div "Business Income Verifications" at bounding box center [351, 538] width 167 height 14
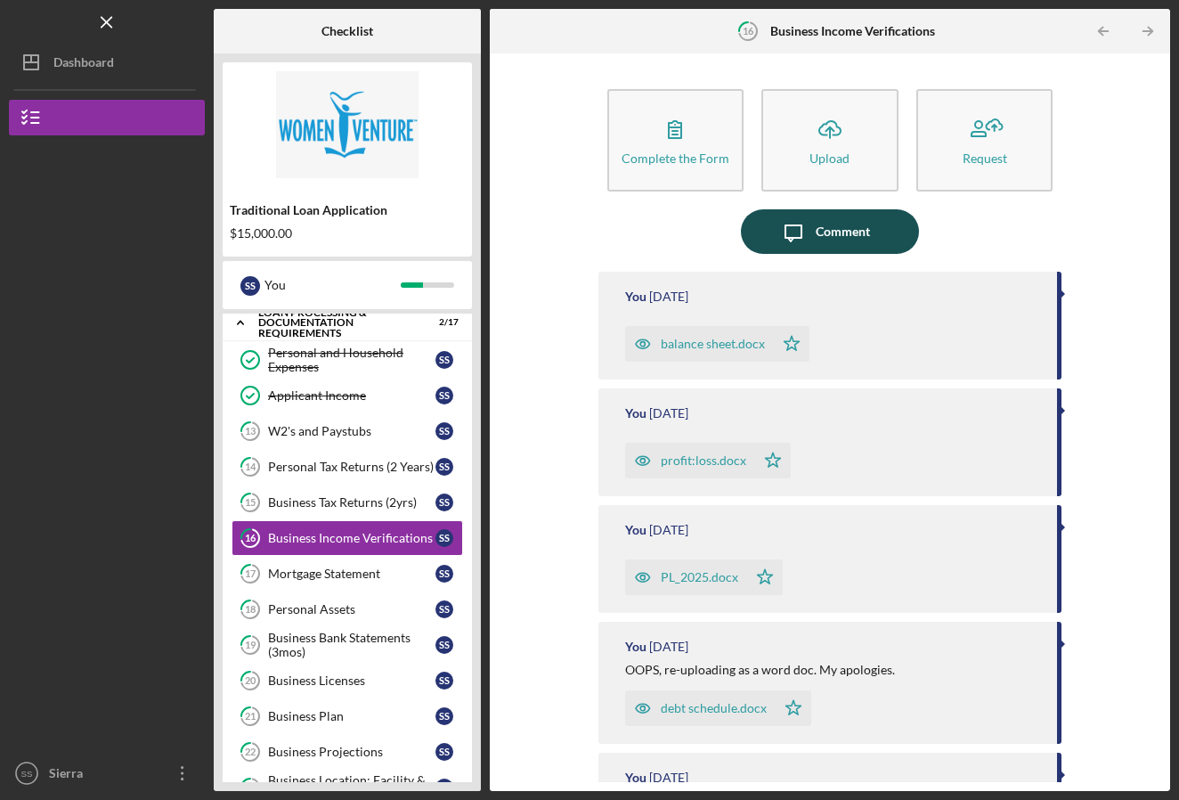
click at [820, 233] on div "Comment" at bounding box center [843, 231] width 54 height 45
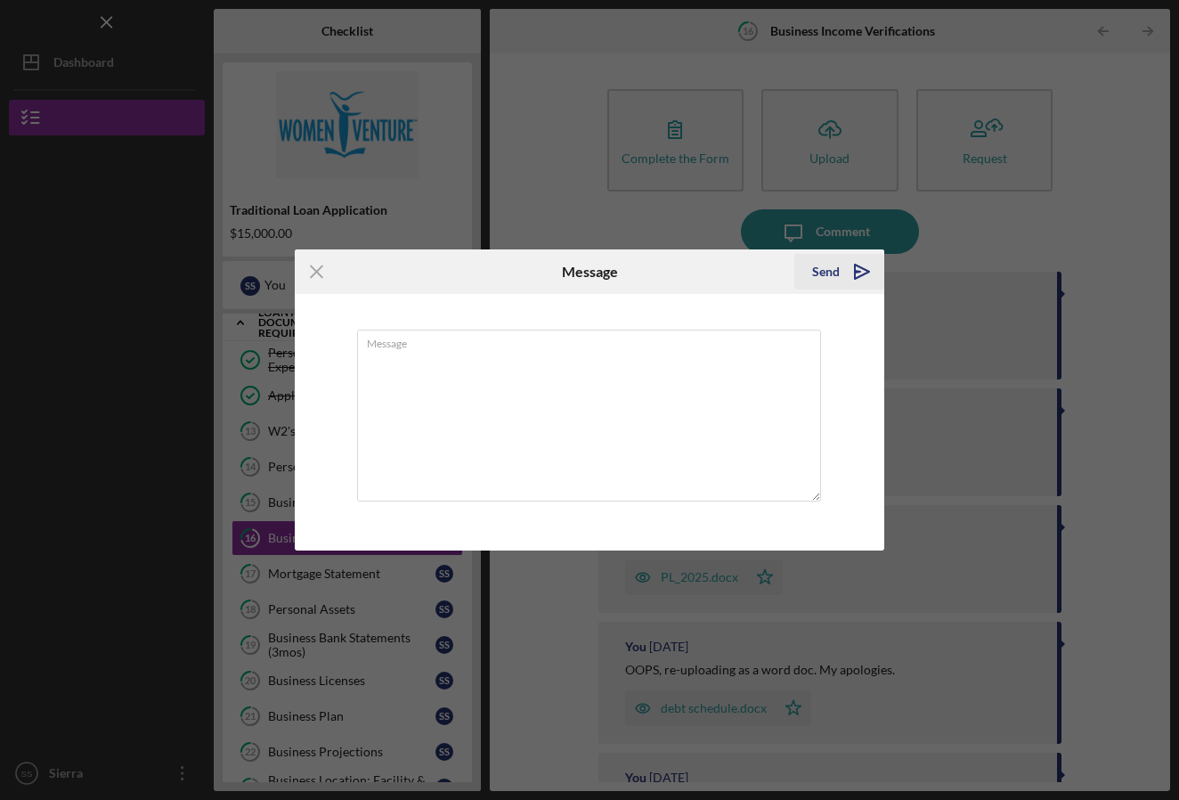
click at [861, 265] on icon "Icon/icon-invite-send" at bounding box center [862, 271] width 45 height 45
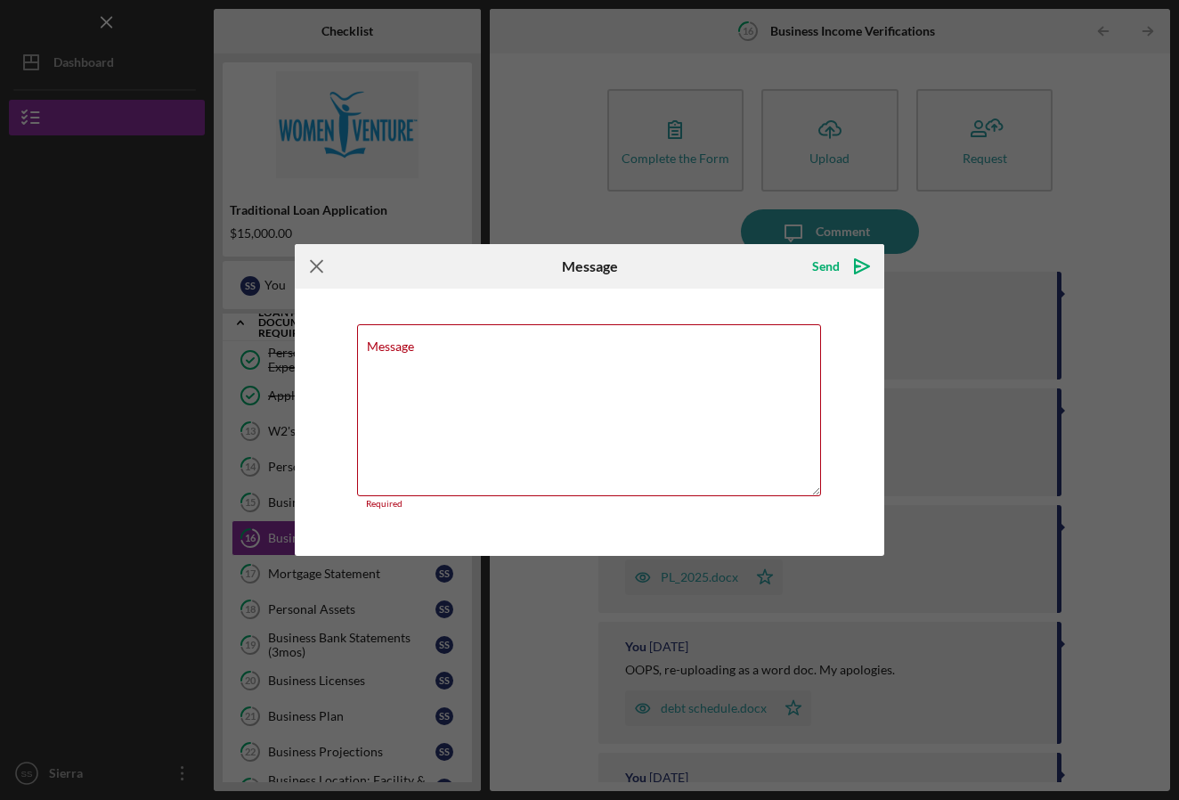
click at [314, 264] on line at bounding box center [317, 267] width 12 height 12
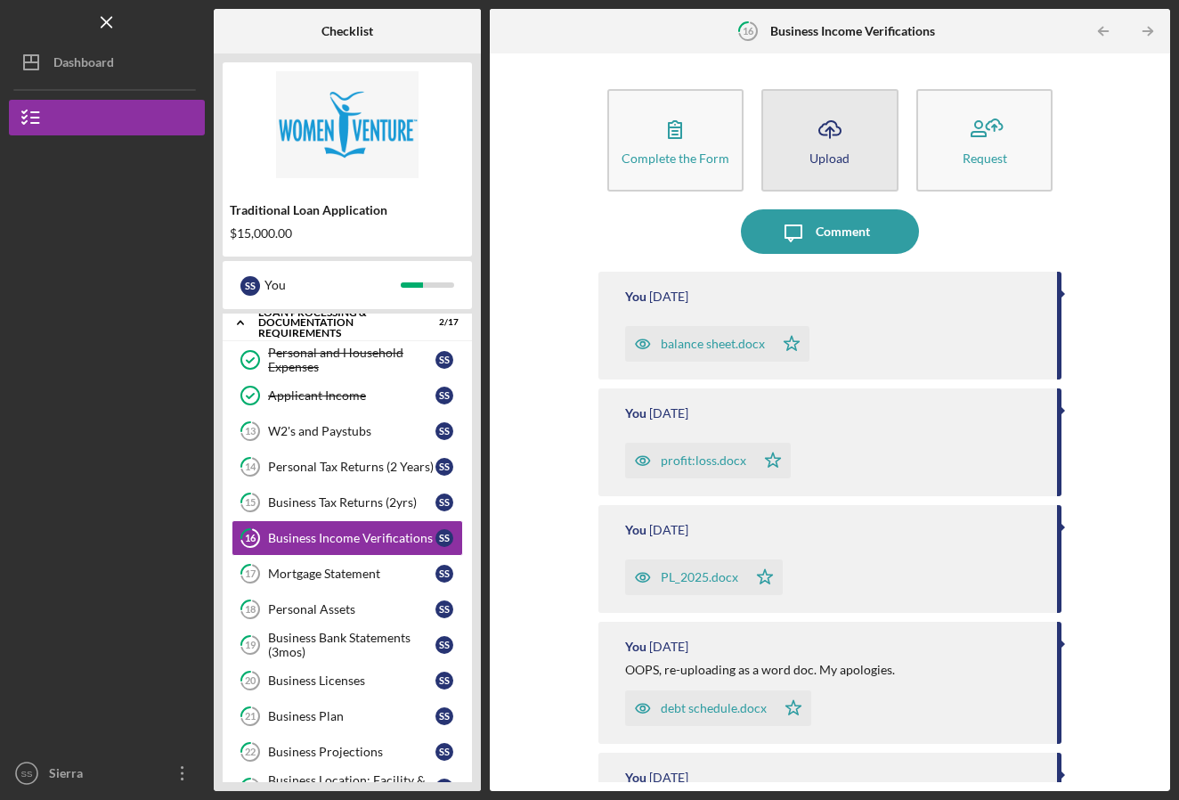
click at [818, 152] on div "Upload" at bounding box center [830, 157] width 40 height 13
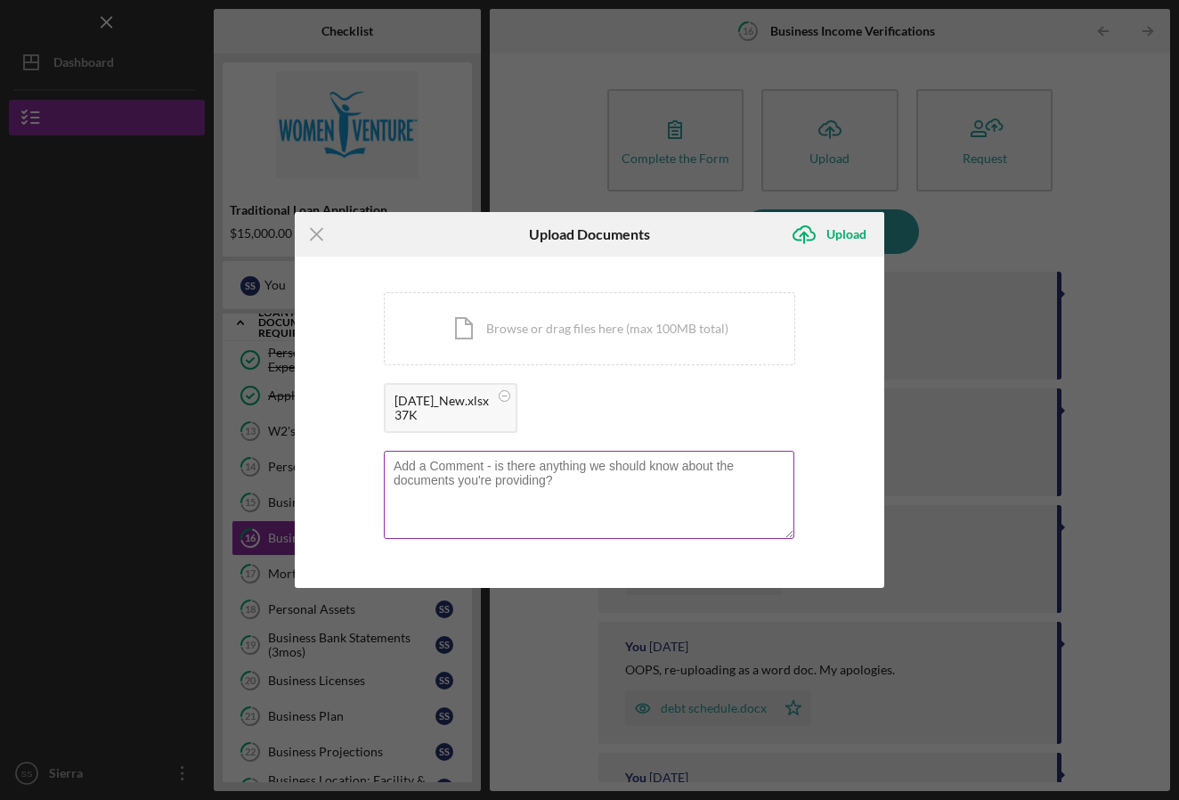
click at [537, 498] on textarea at bounding box center [589, 494] width 411 height 87
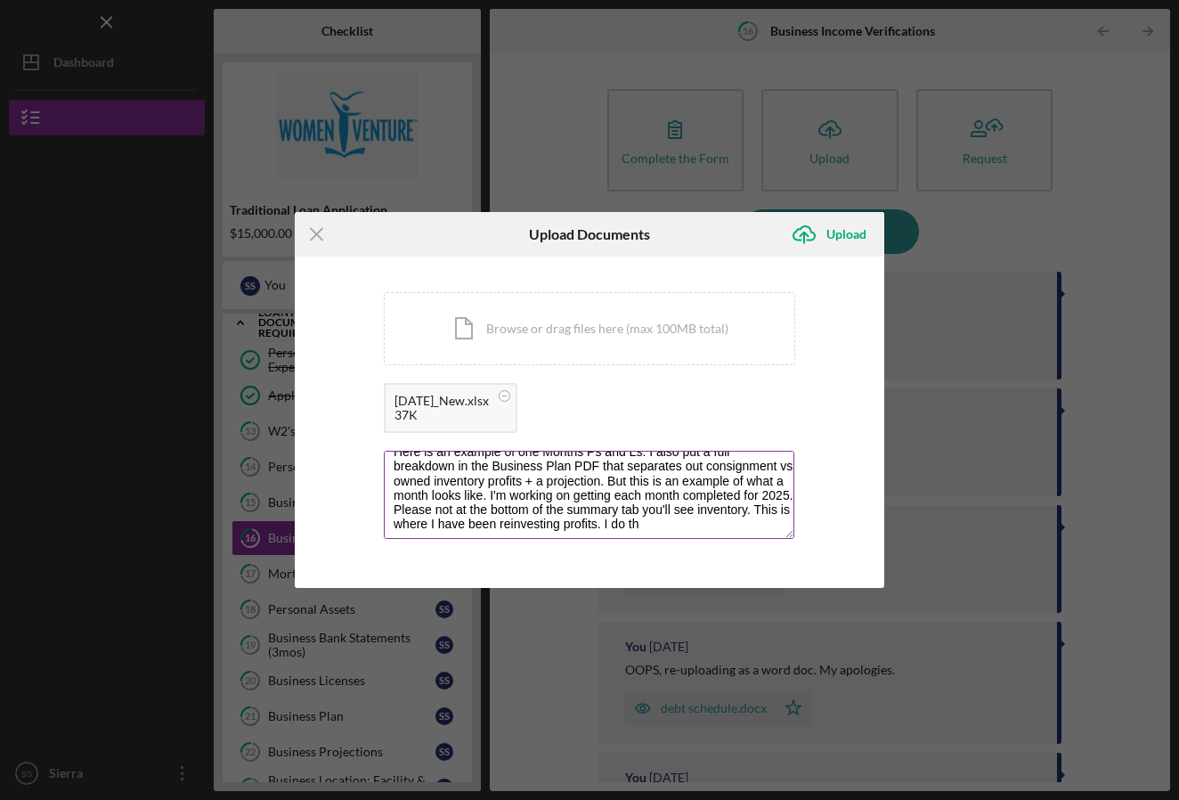
scroll to position [22, 0]
type textarea "Here is an example of one Months Ps and Ls. I also put a full breakdown in the …"
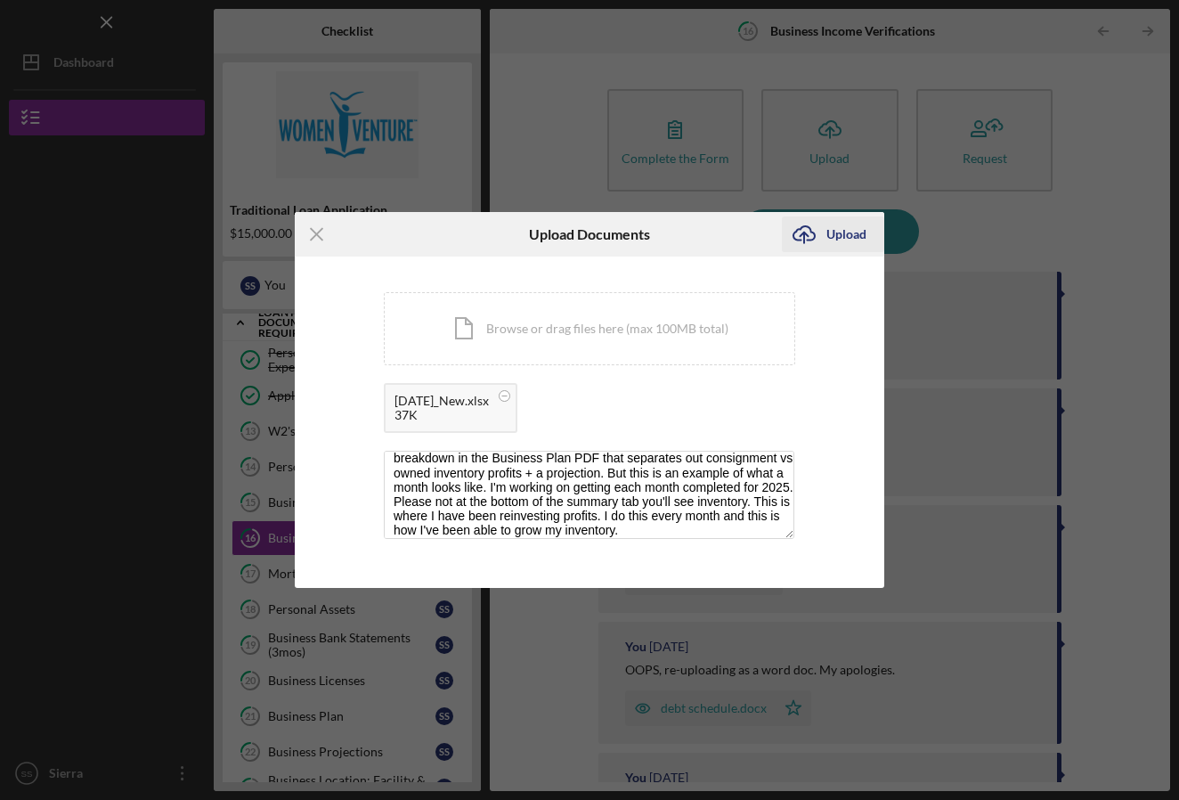
click at [848, 236] on div "Upload" at bounding box center [846, 234] width 40 height 36
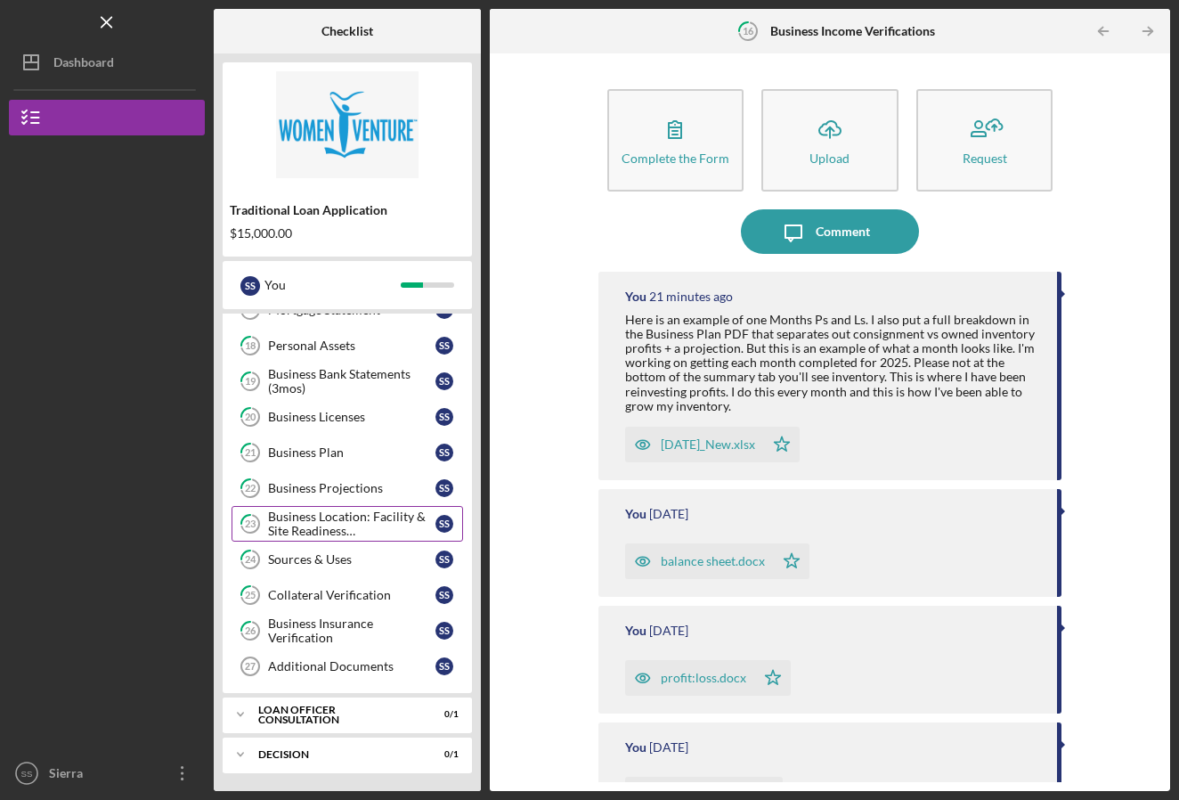
scroll to position [575, 0]
click at [300, 484] on div "Business Projections" at bounding box center [351, 488] width 167 height 14
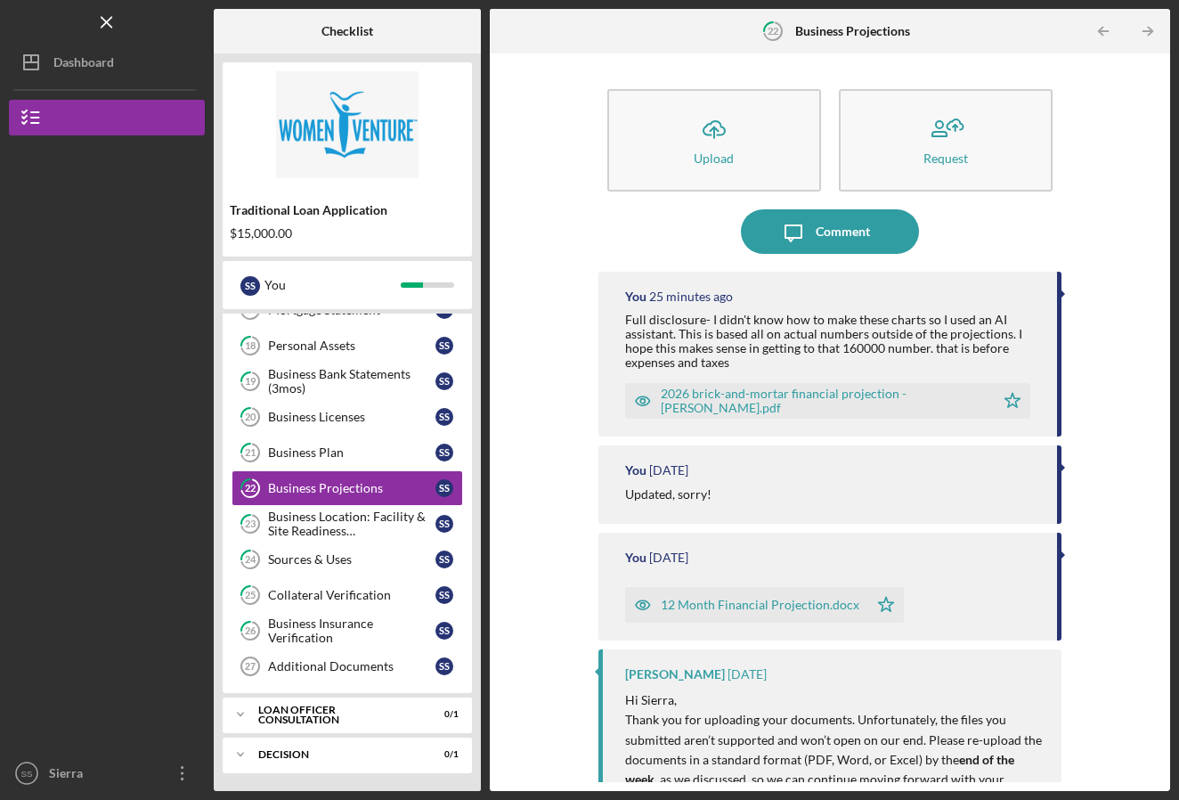
click at [848, 325] on div "Full disclosure- I didn't know how to make these charts so I used an AI assista…" at bounding box center [832, 341] width 415 height 57
click at [861, 242] on div "Comment" at bounding box center [843, 231] width 54 height 45
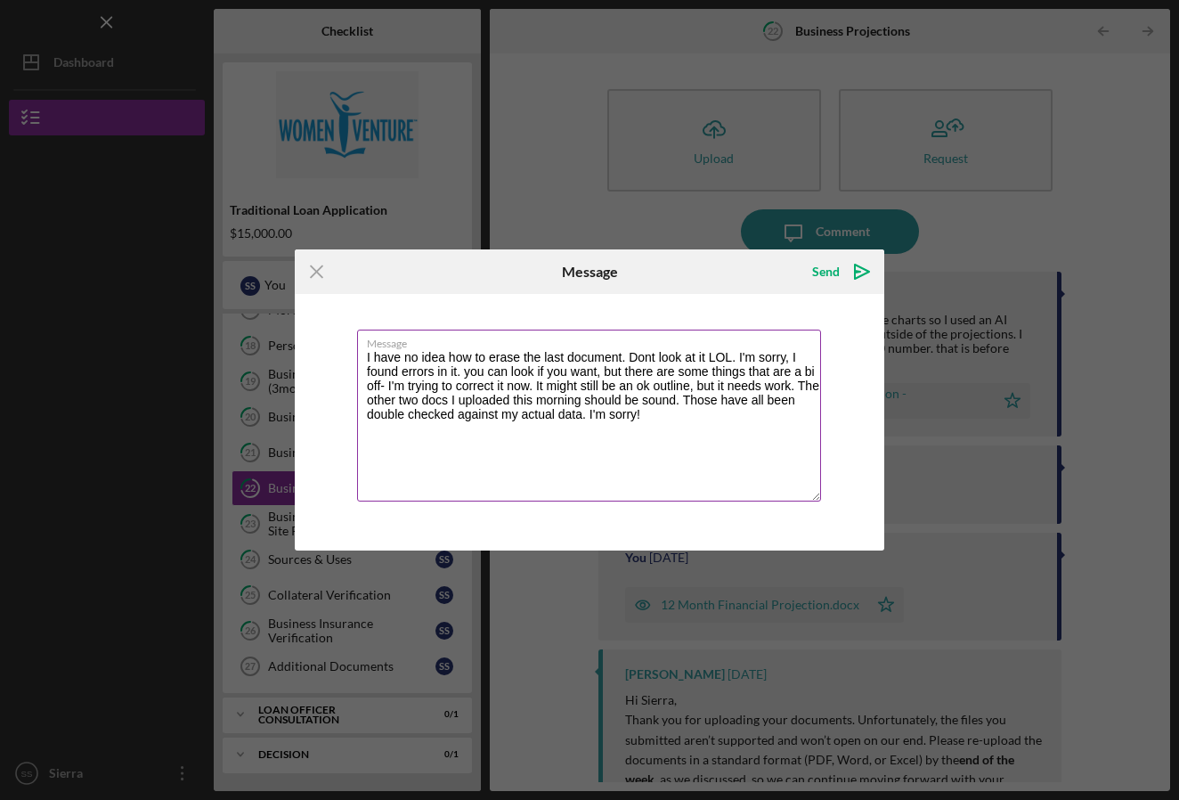
click at [653, 360] on textarea "I have no idea how to erase the last document. Dont look at it LOL. I'm sorry, …" at bounding box center [589, 416] width 464 height 172
click at [815, 370] on textarea "I have no idea how to erase the last document. Don't look at it LOL. I'm sorry,…" at bounding box center [589, 416] width 464 height 172
type textarea "I have no idea how to erase the last document. Don't look at it LOL. I'm sorry,…"
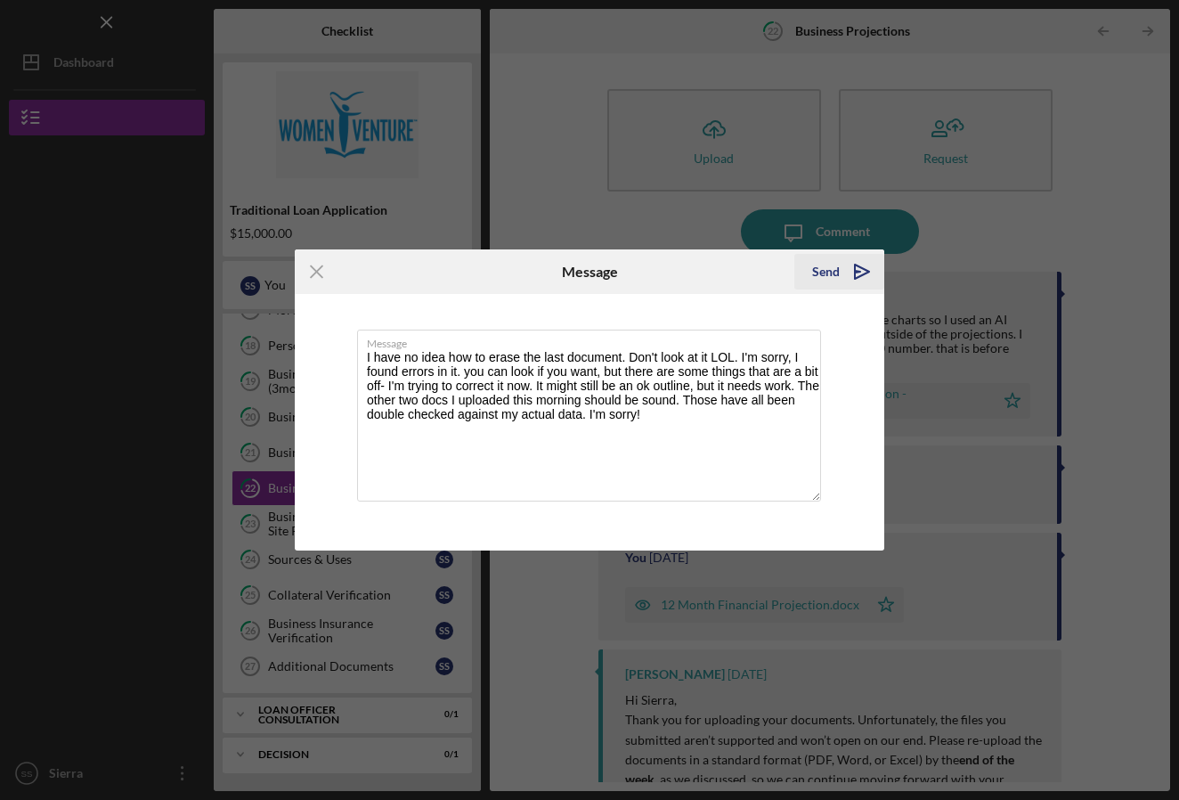
click at [822, 271] on div "Send" at bounding box center [826, 272] width 28 height 36
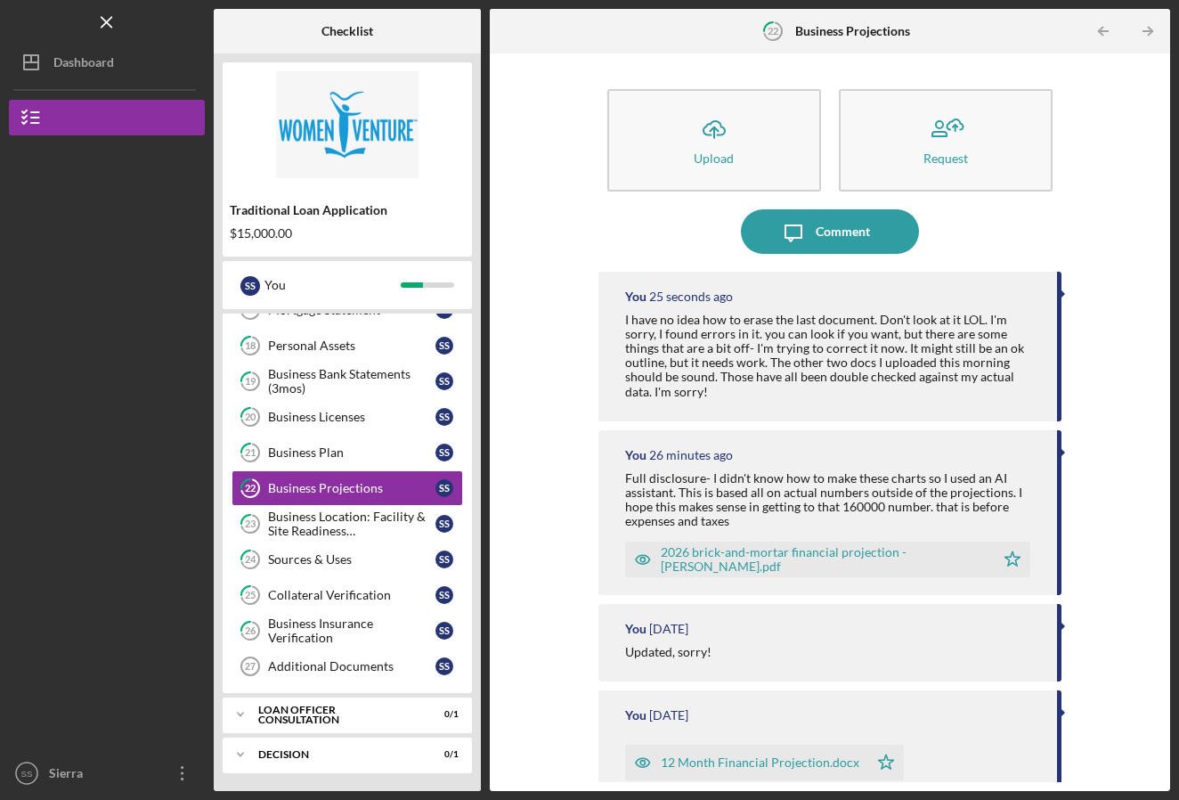
click at [836, 549] on div "2026 brick-and-mortar financial projection - [PERSON_NAME].pdf" at bounding box center [824, 559] width 326 height 28
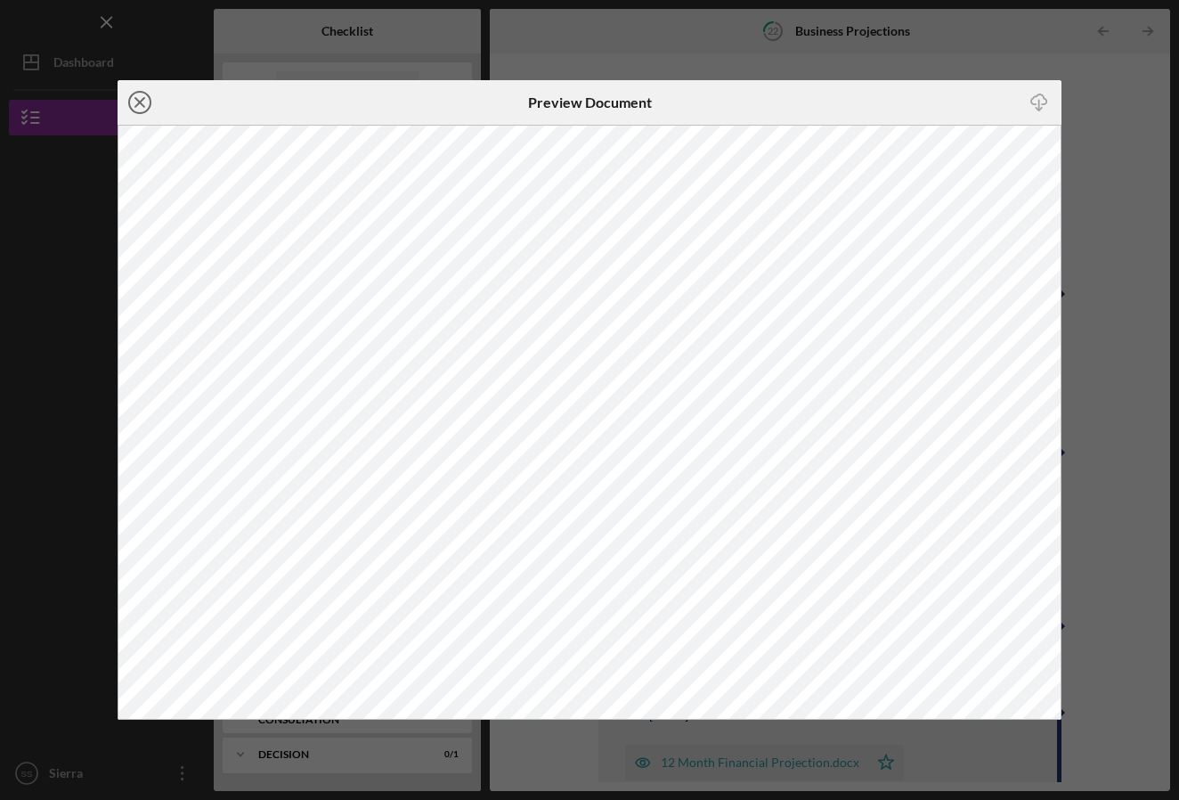
click at [140, 102] on line at bounding box center [139, 102] width 9 height 9
